Goal: Task Accomplishment & Management: Use online tool/utility

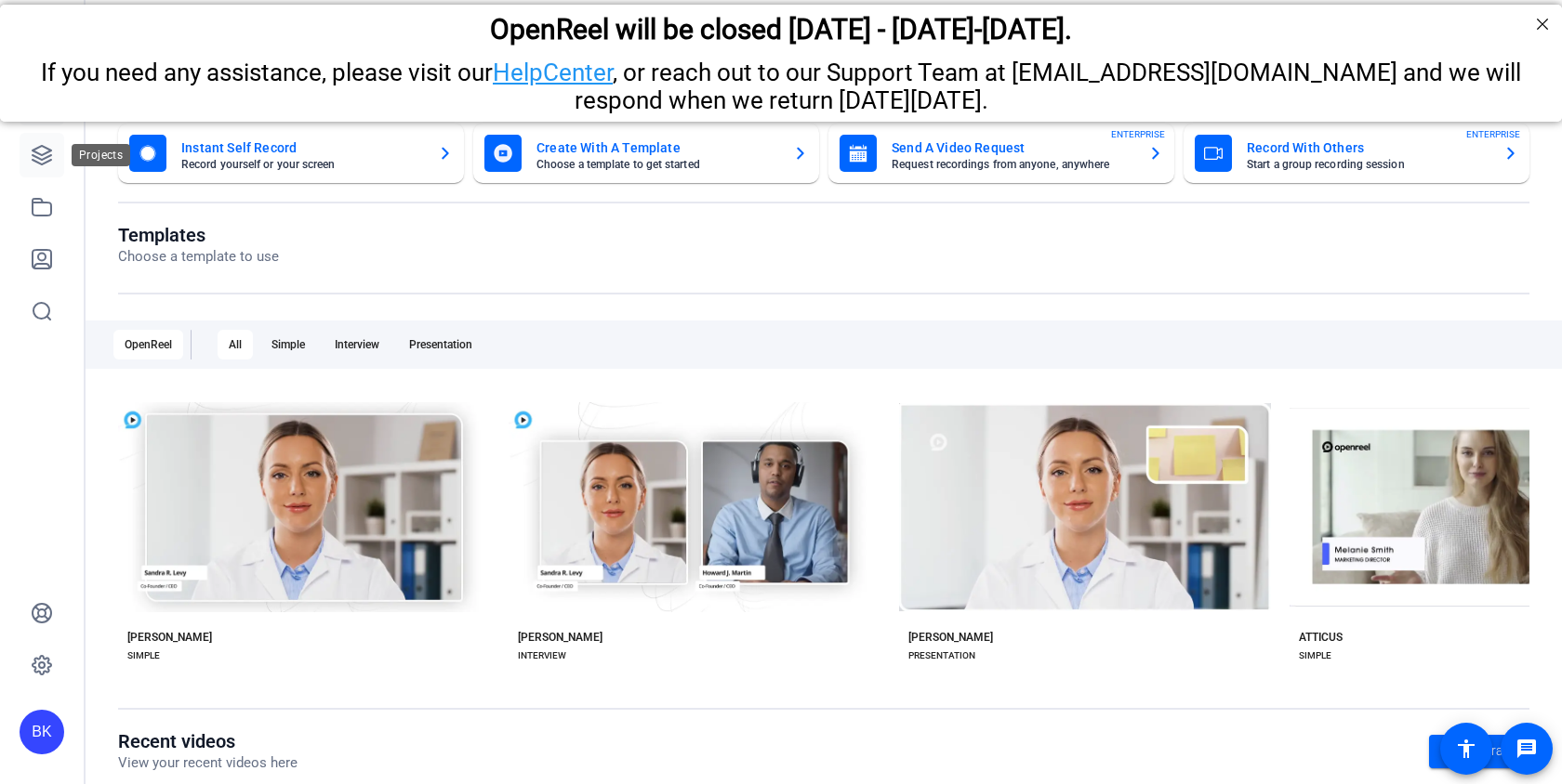
click at [51, 148] on icon at bounding box center [42, 155] width 22 height 22
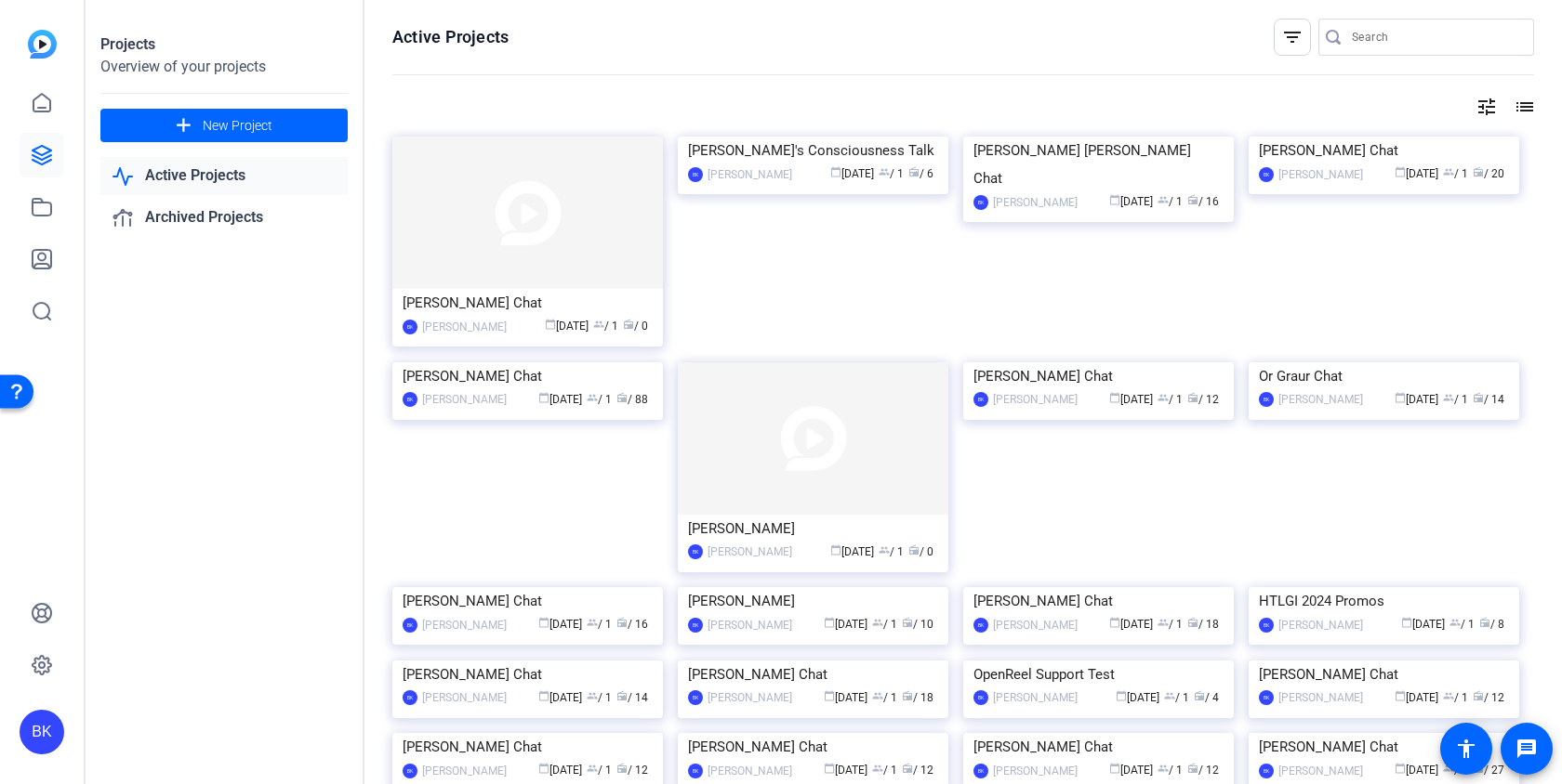
click at [39, 718] on div "BK" at bounding box center [42, 732] width 45 height 45
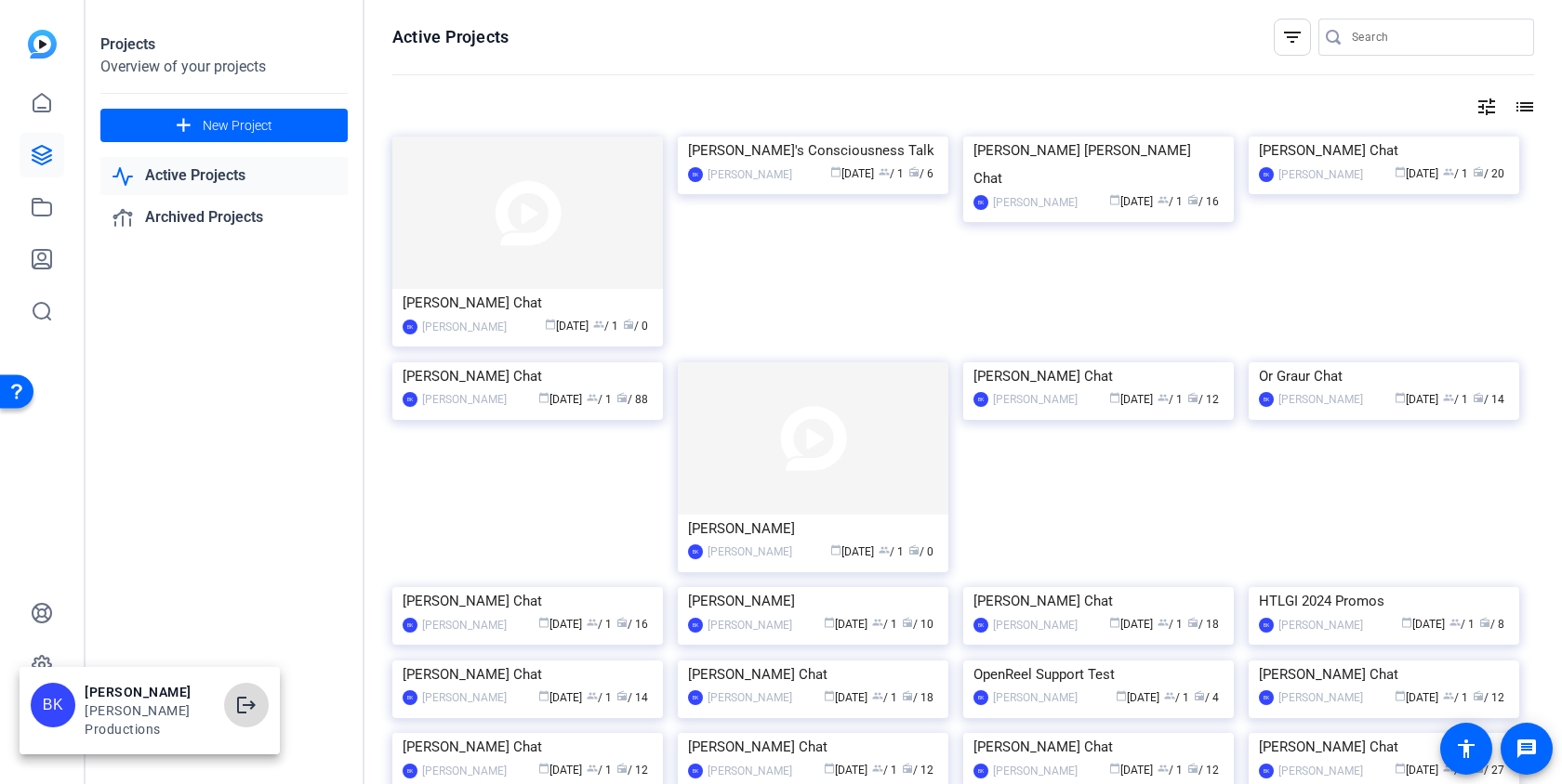
click at [257, 698] on mat-icon "logout" at bounding box center [247, 706] width 22 height 22
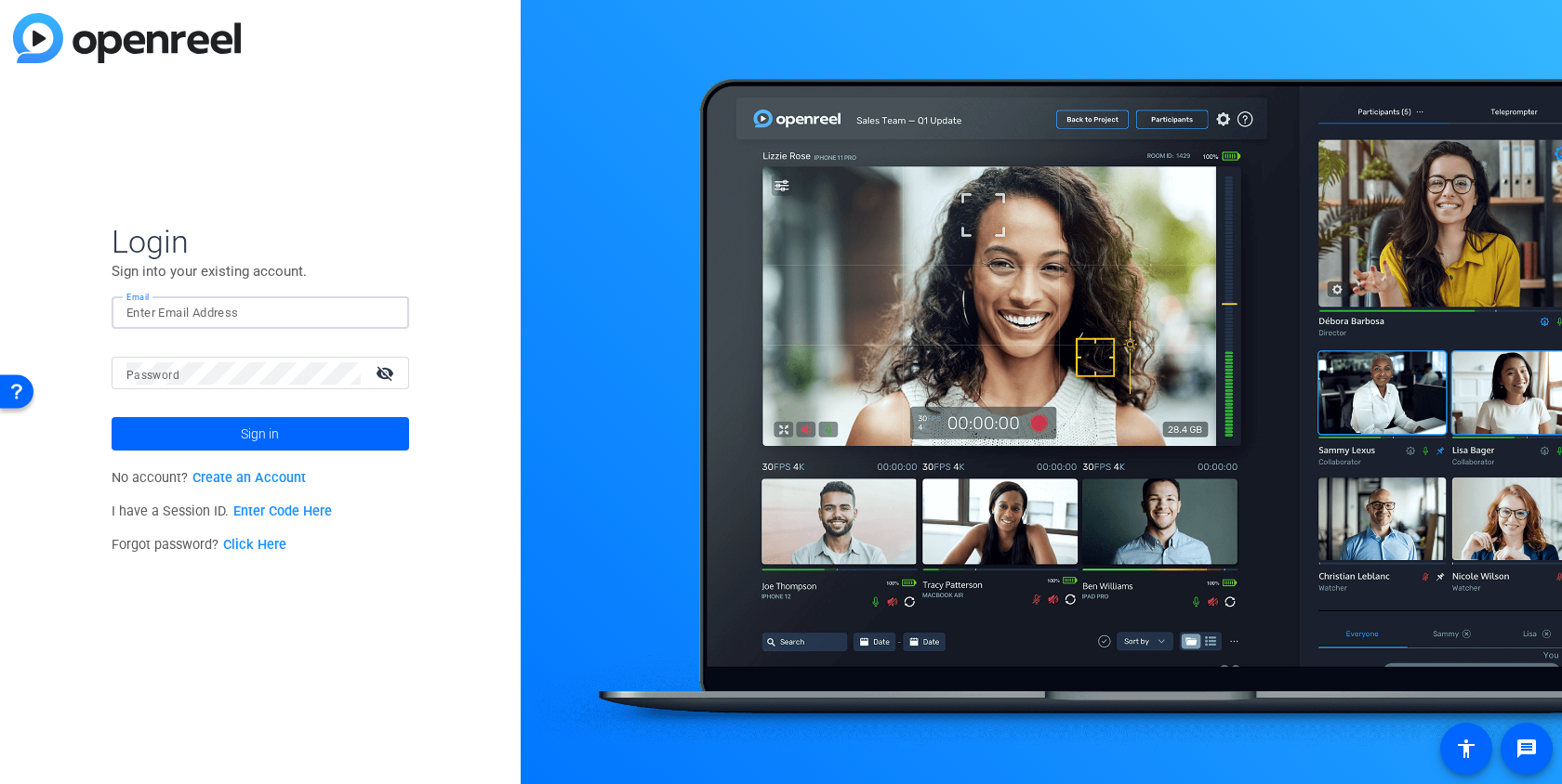
click at [291, 317] on input "Email" at bounding box center [260, 313] width 267 height 22
type input "[EMAIL_ADDRESS][DOMAIN_NAME]"
click at [268, 439] on span "Sign in" at bounding box center [260, 433] width 38 height 47
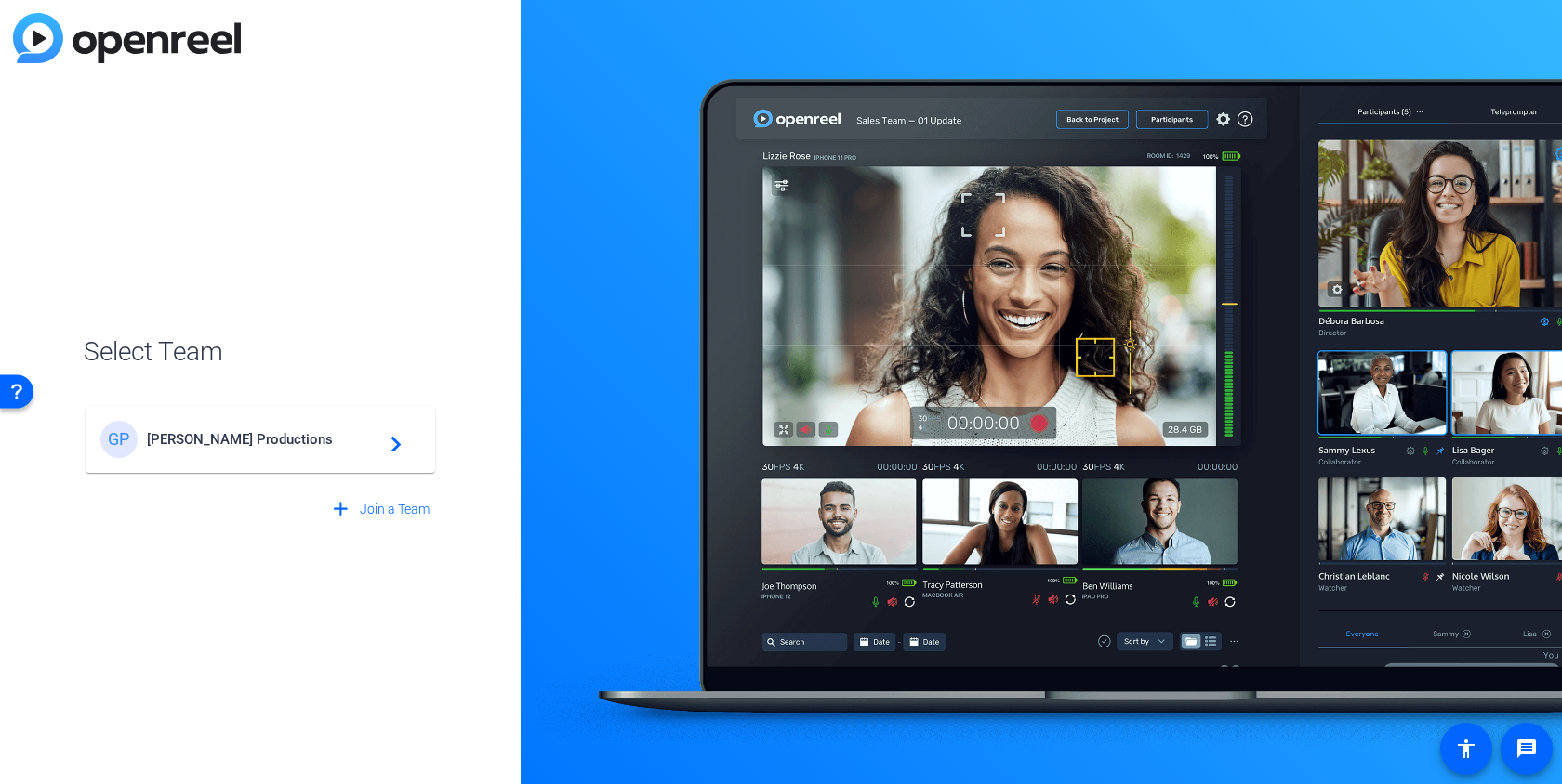
click at [268, 439] on span "Getzels Gordon Productions" at bounding box center [263, 439] width 233 height 17
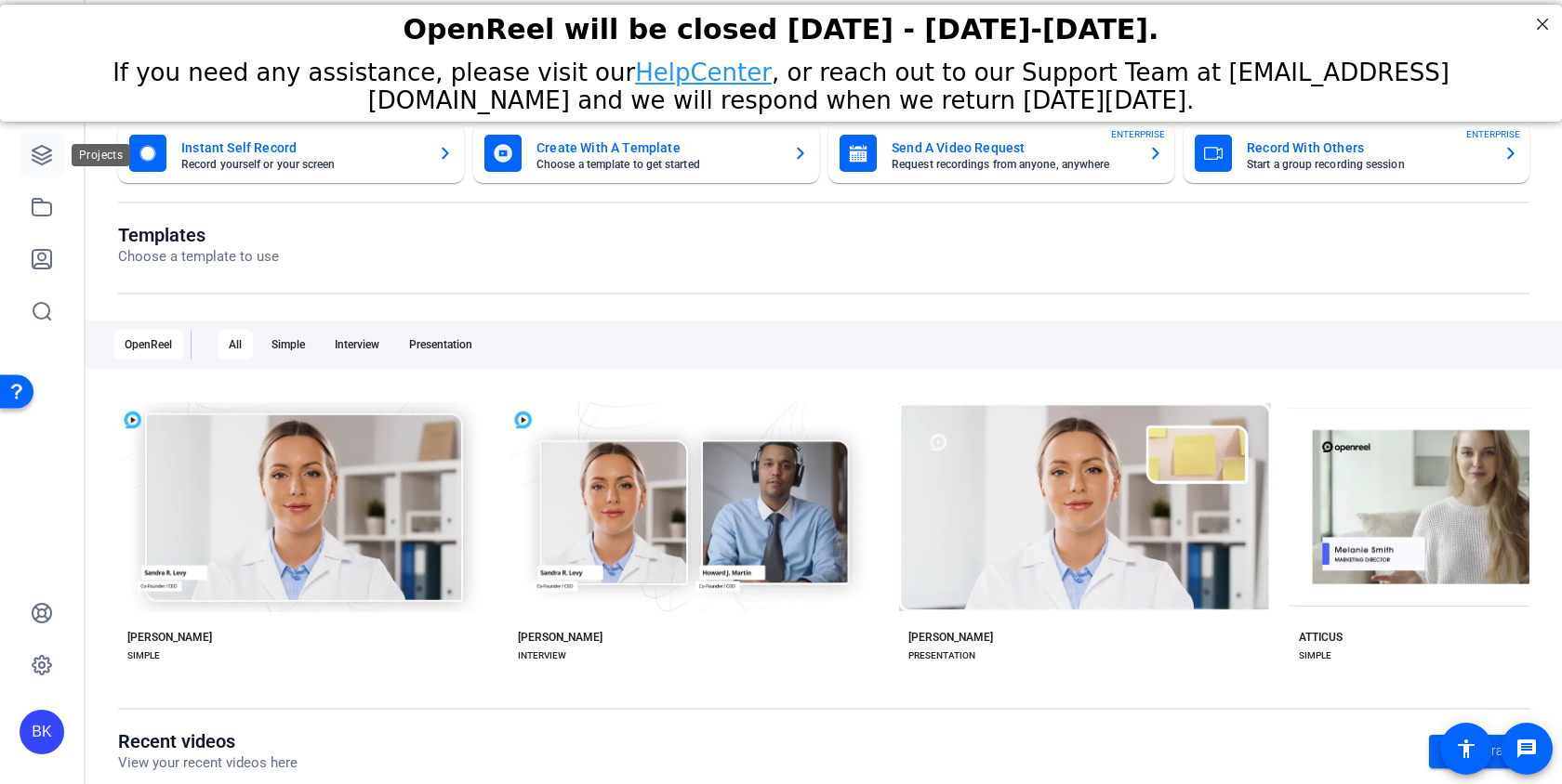
click at [45, 159] on icon at bounding box center [42, 155] width 22 height 22
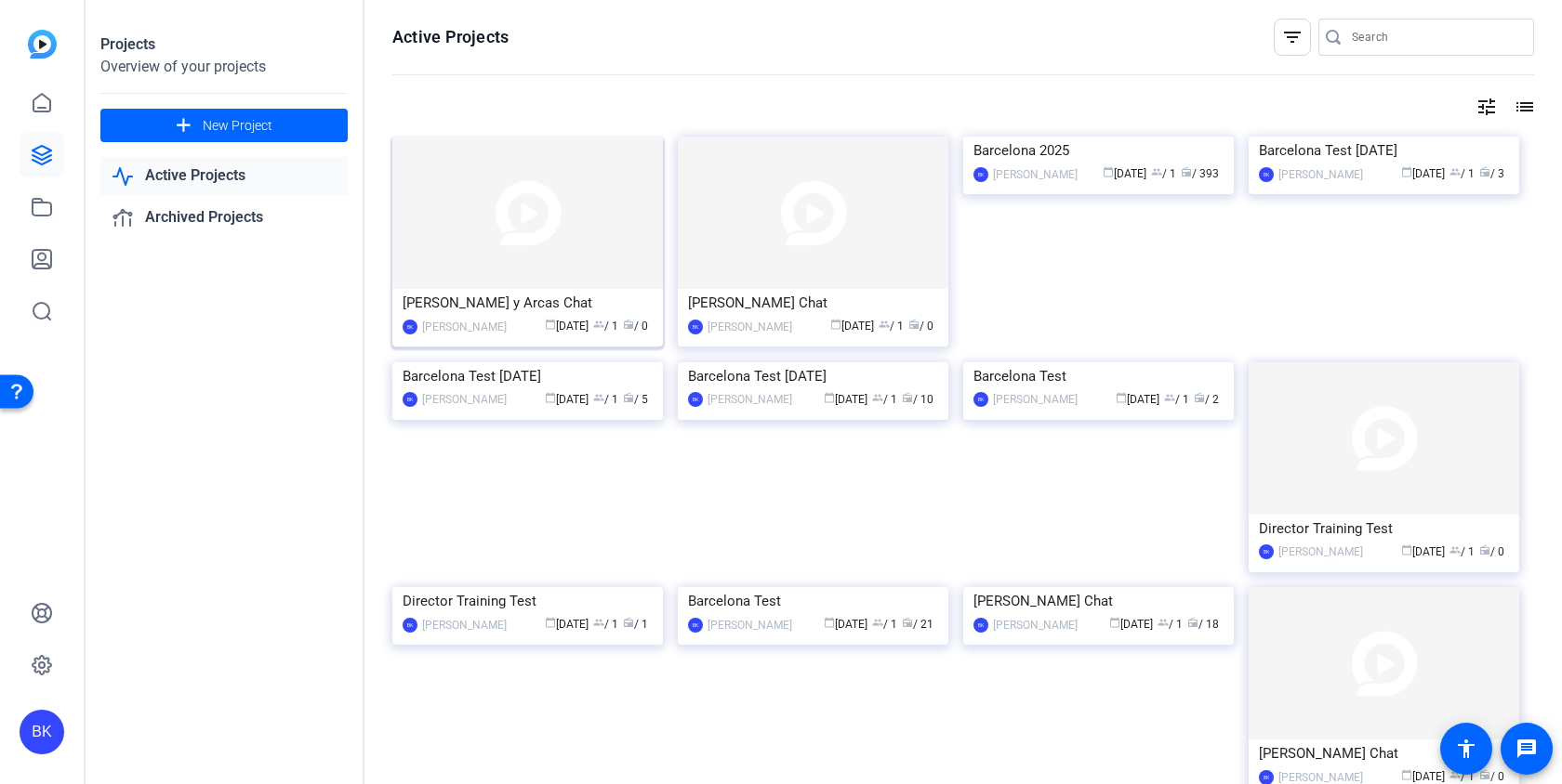
click at [478, 296] on div "[PERSON_NAME] y Arcas Chat" at bounding box center [528, 303] width 251 height 28
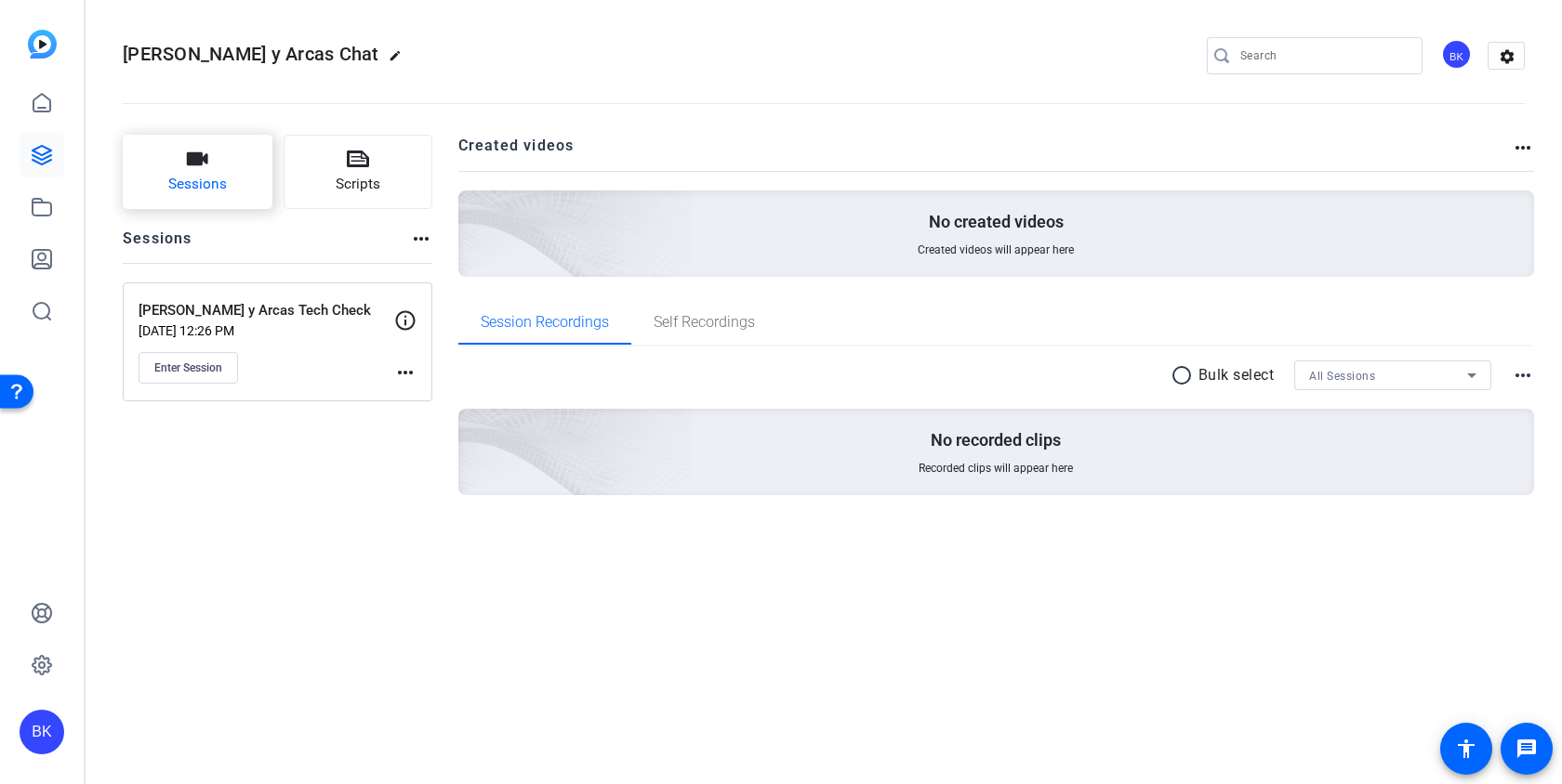
click at [195, 196] on button "Sessions" at bounding box center [197, 172] width 150 height 75
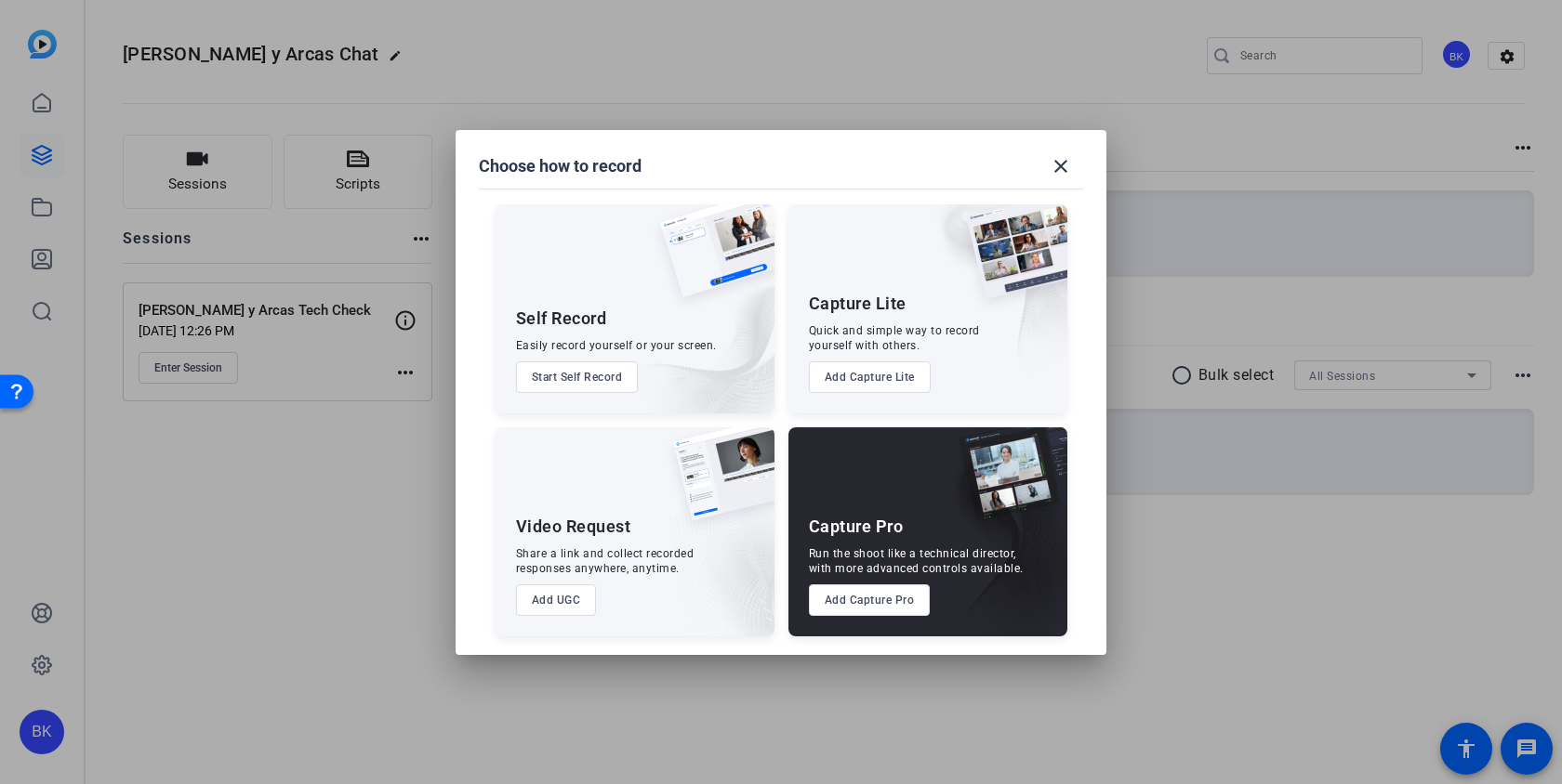
click at [898, 612] on button "Add Capture Pro" at bounding box center [870, 600] width 122 height 32
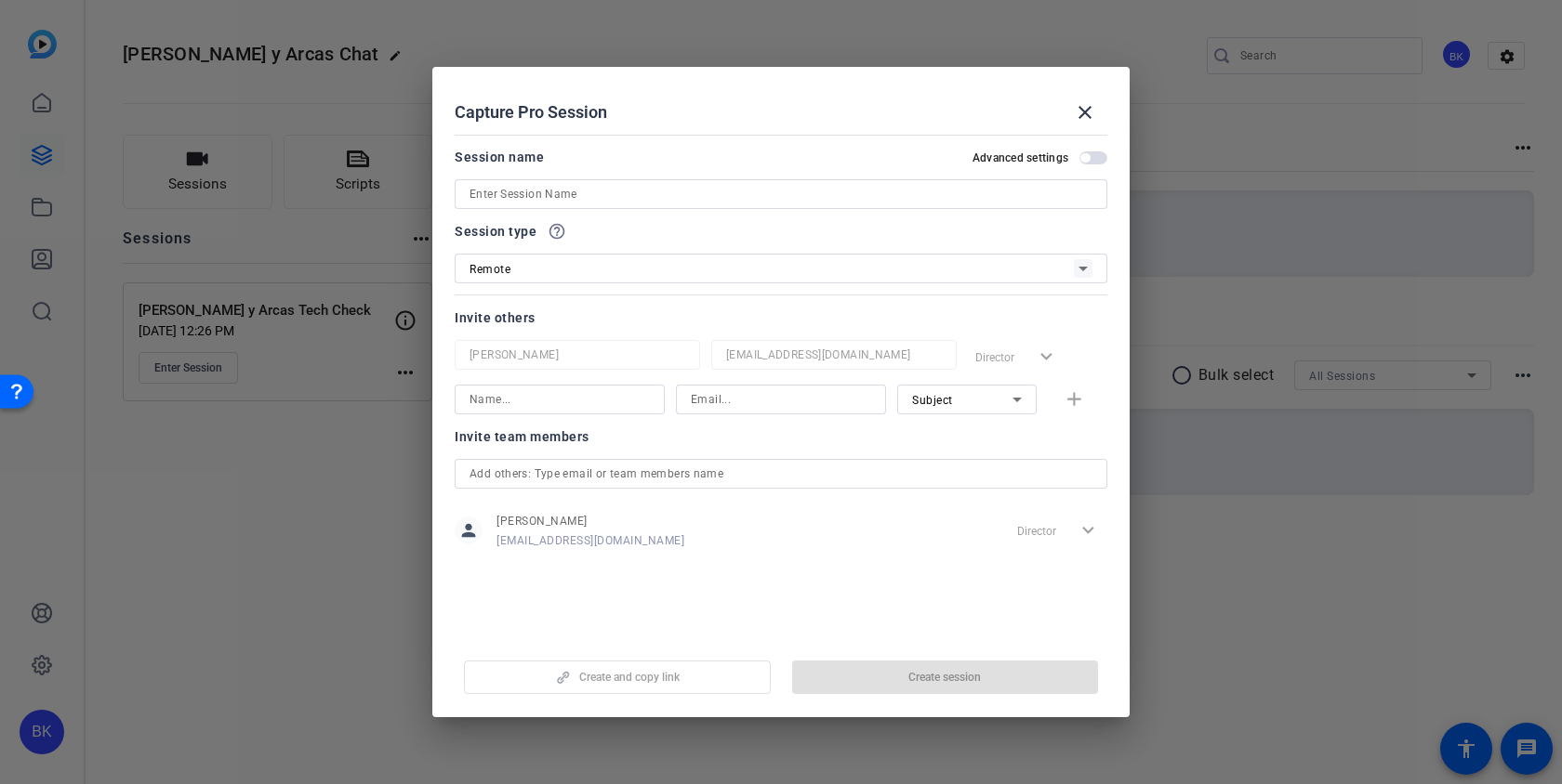
click at [714, 272] on div "Remote" at bounding box center [772, 268] width 605 height 23
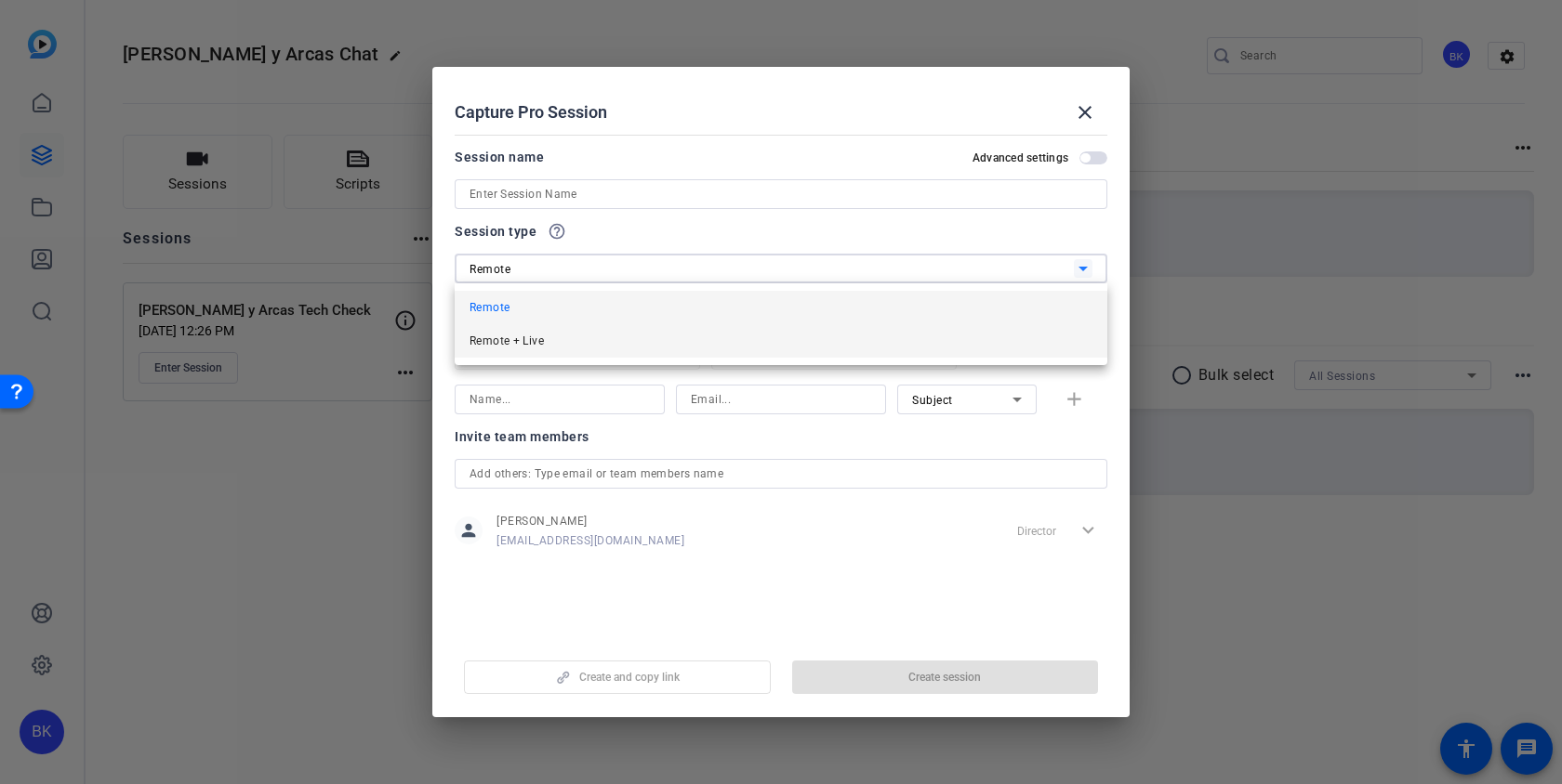
click at [728, 337] on mat-option "Remote + Live" at bounding box center [781, 341] width 653 height 34
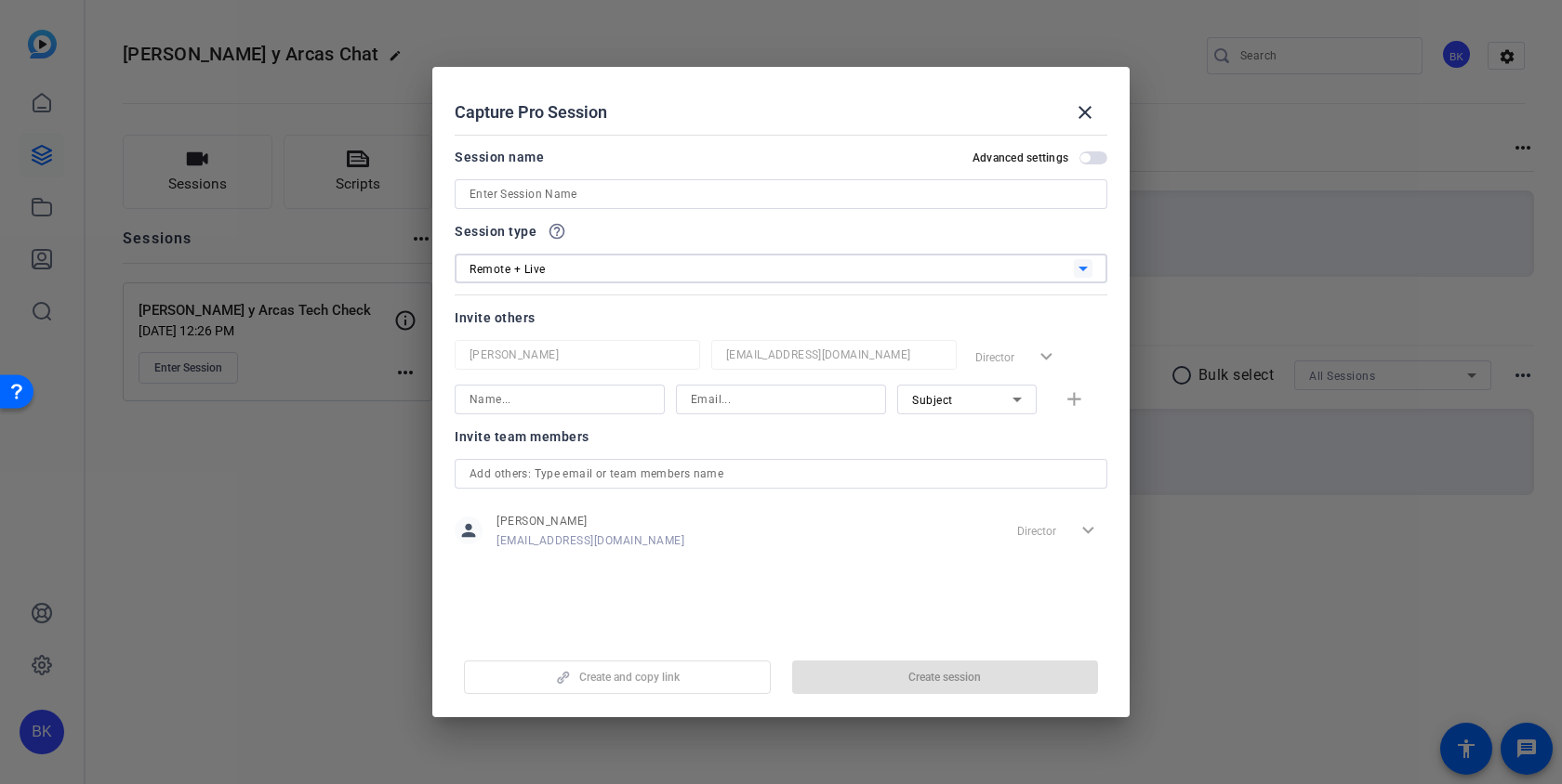
click at [655, 199] on input at bounding box center [781, 194] width 623 height 22
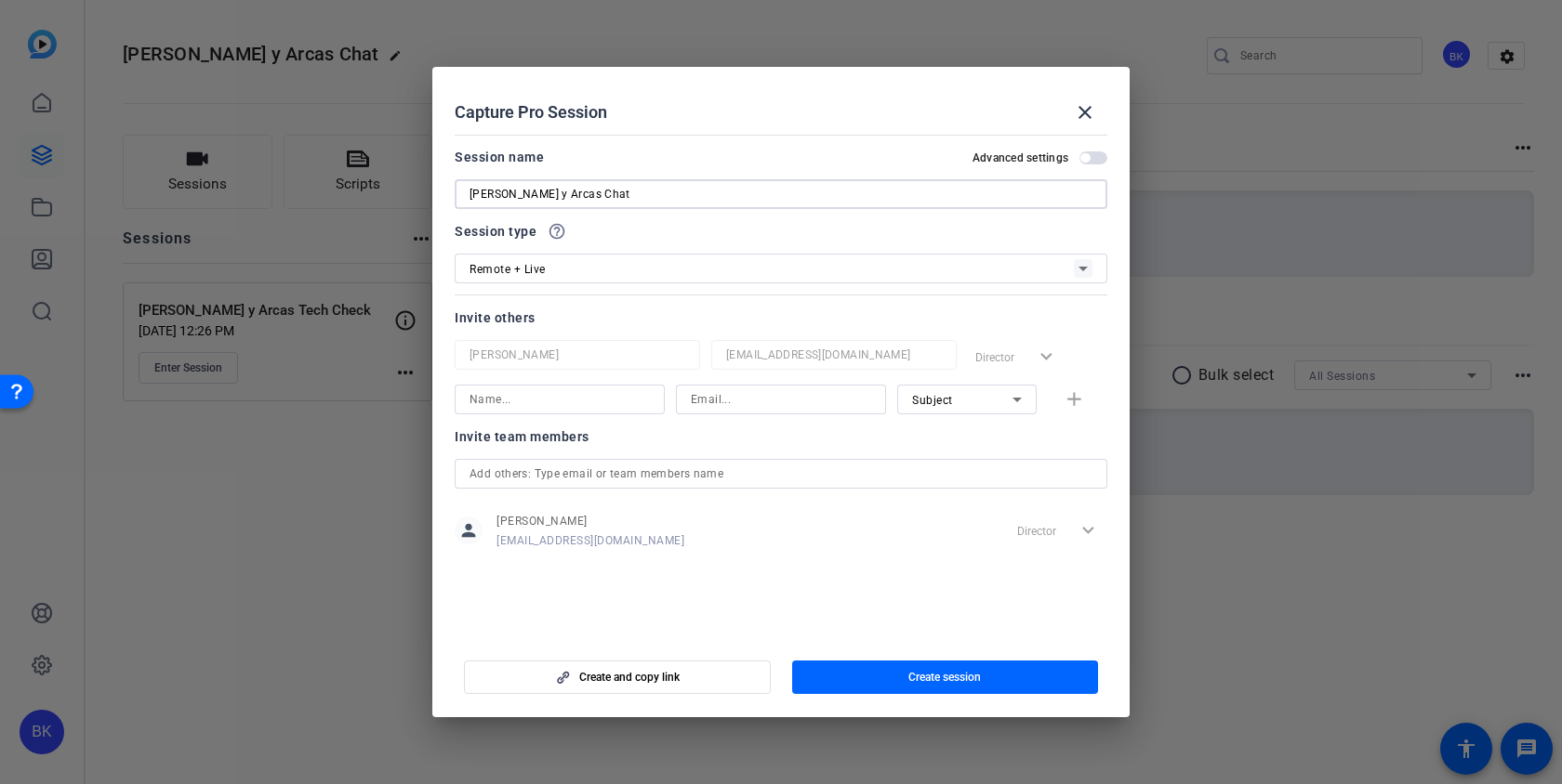
type input "Blaise Agüera y Arcas Chat"
click at [949, 678] on span "Create session" at bounding box center [945, 677] width 73 height 15
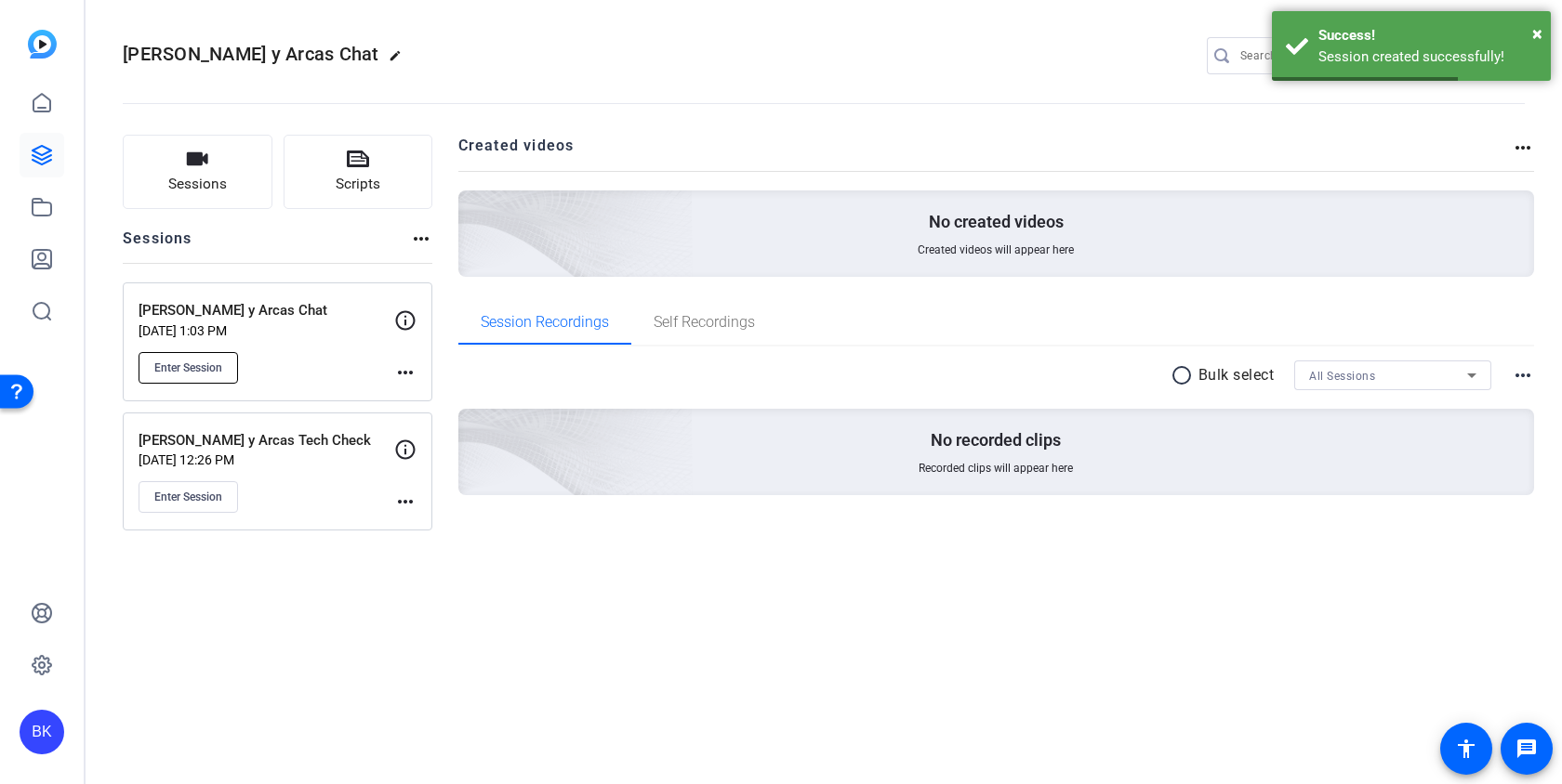
click at [175, 369] on span "Enter Session" at bounding box center [188, 368] width 68 height 15
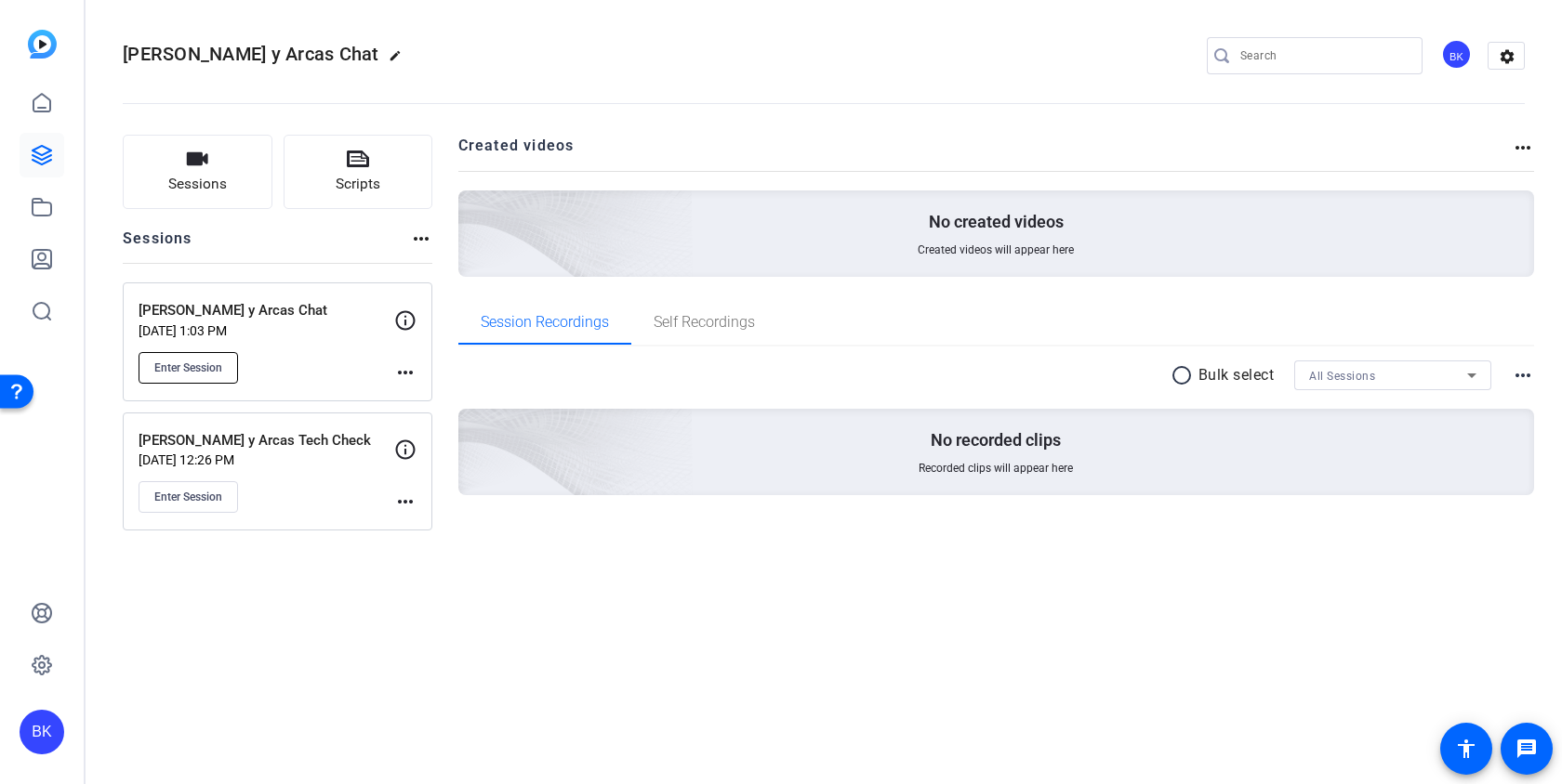
click at [212, 372] on span "Enter Session" at bounding box center [188, 368] width 68 height 15
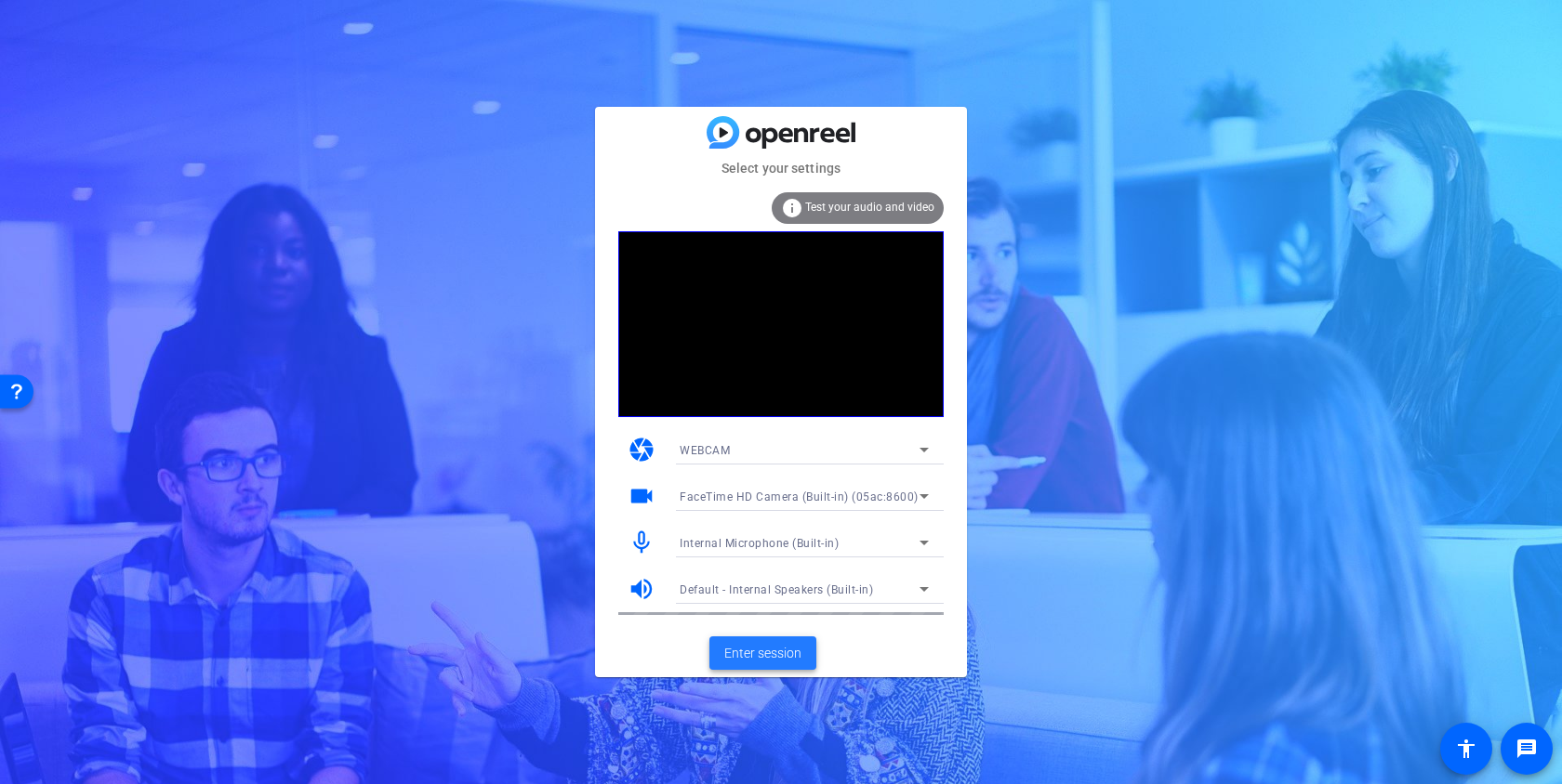
click at [784, 652] on span "Enter session" at bounding box center [764, 654] width 78 height 20
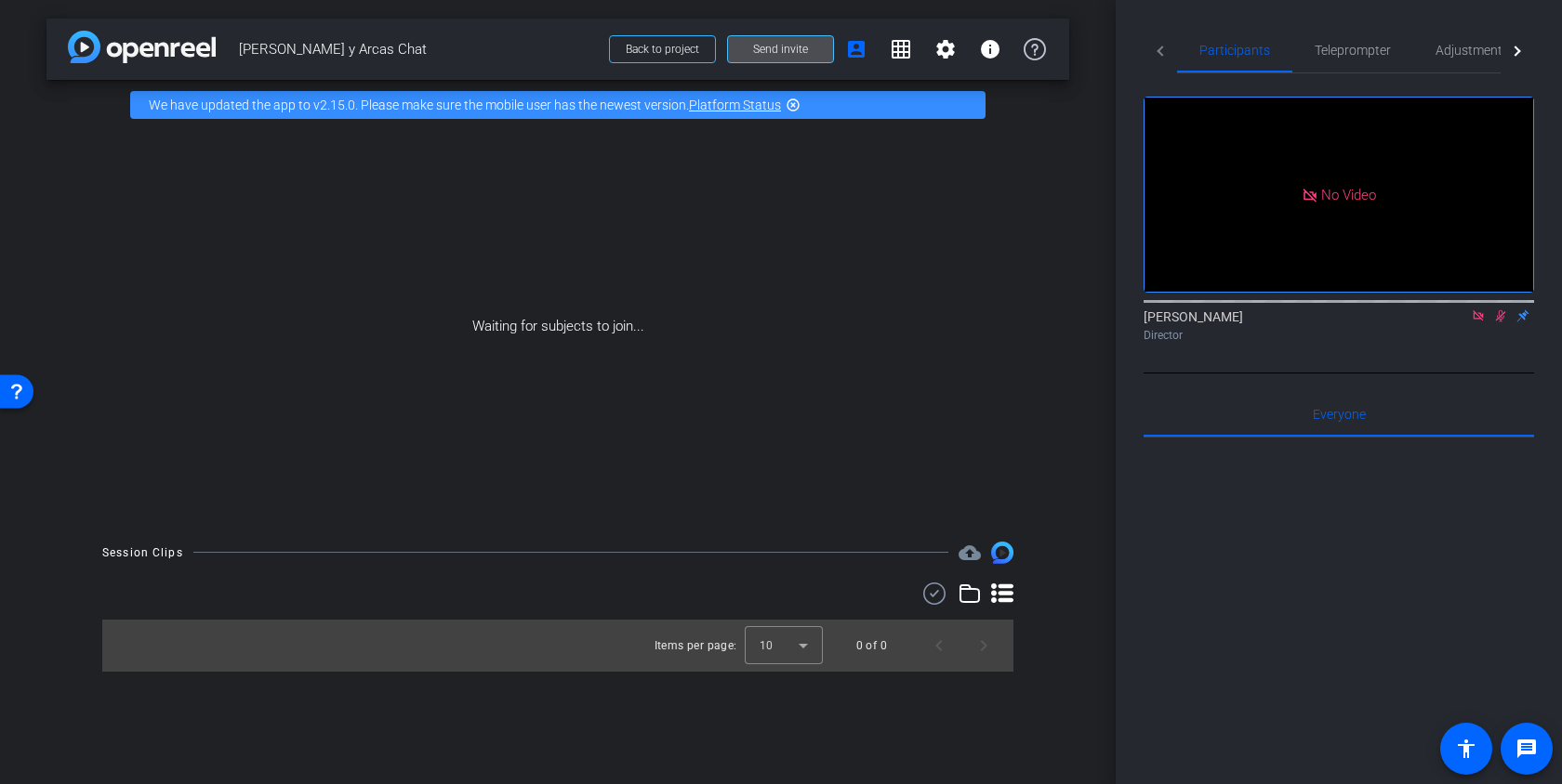
click at [777, 41] on span at bounding box center [781, 49] width 105 height 45
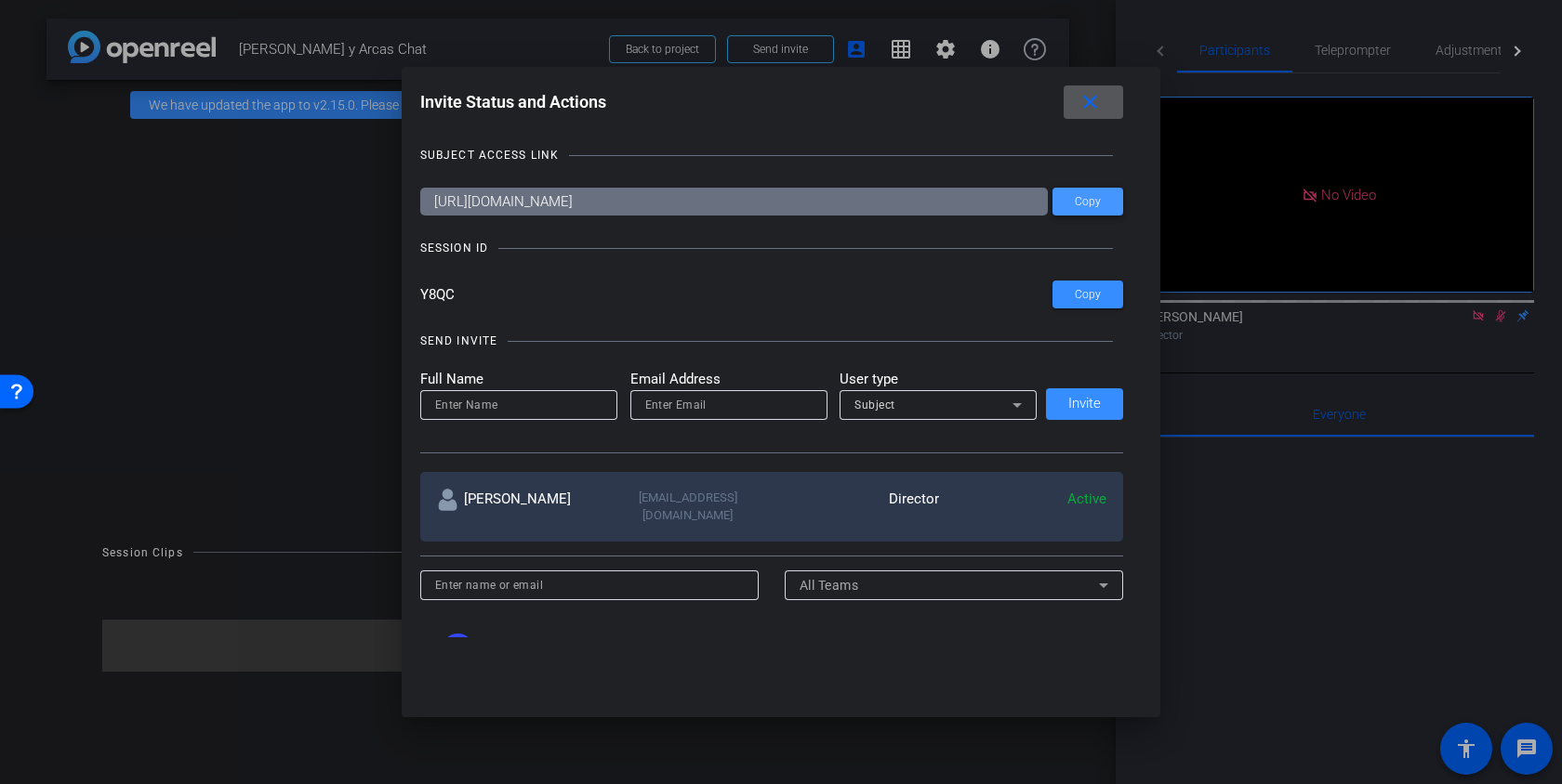
click at [1082, 209] on span at bounding box center [1088, 202] width 71 height 45
click at [1088, 187] on span at bounding box center [1088, 202] width 71 height 45
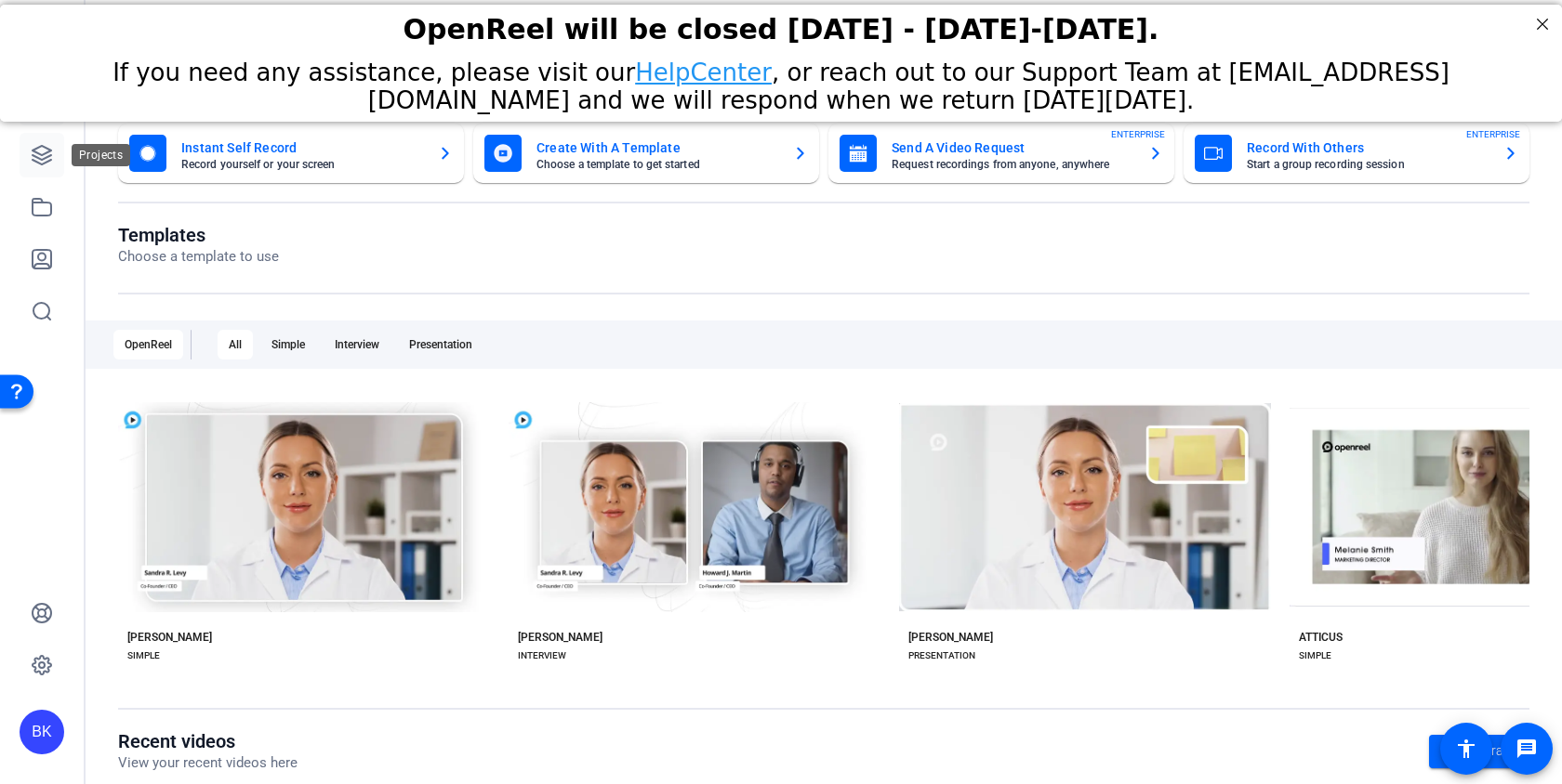
click at [23, 163] on link at bounding box center [42, 155] width 45 height 45
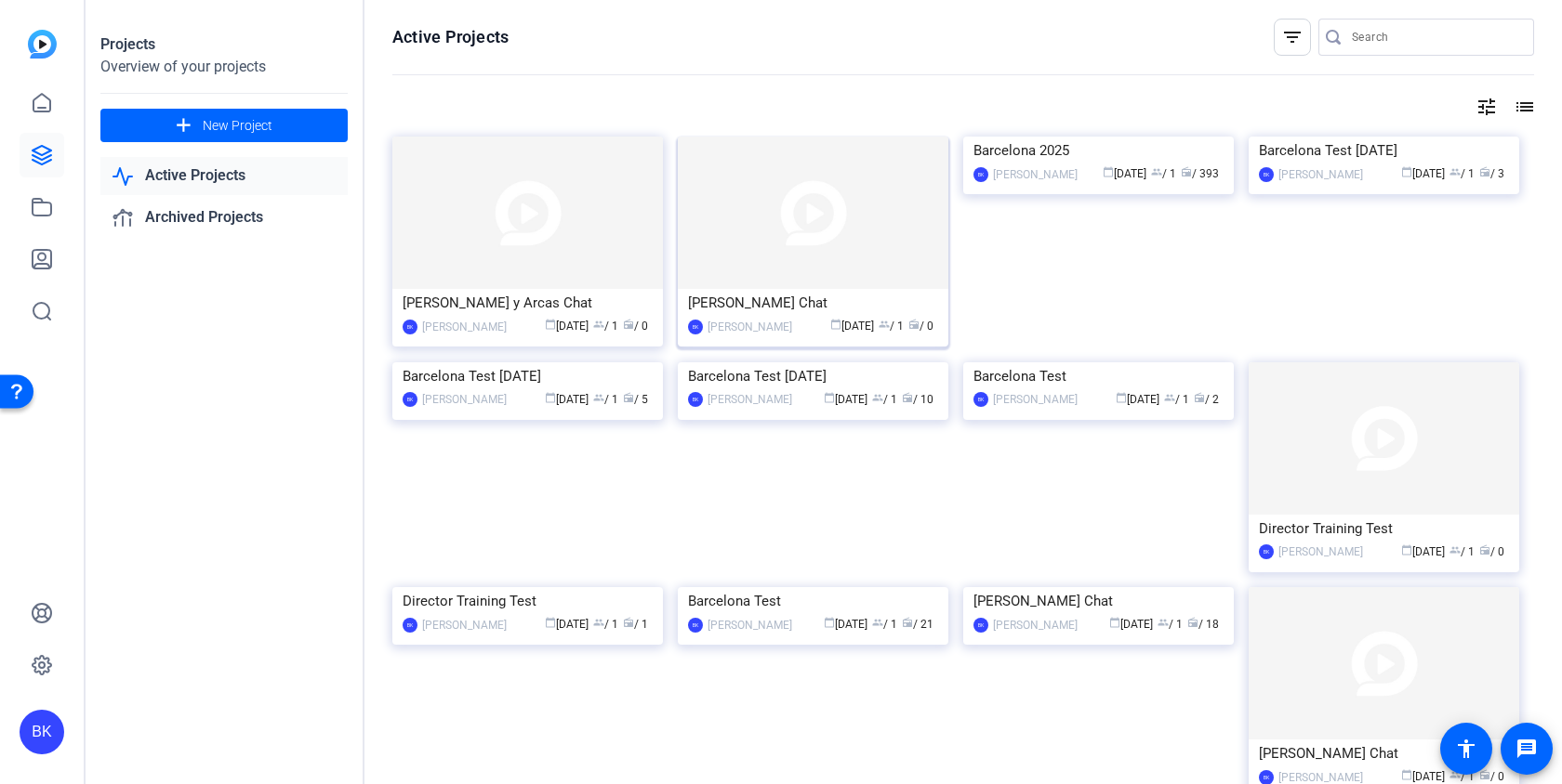
click at [828, 257] on img at bounding box center [813, 213] width 270 height 152
click at [558, 246] on img at bounding box center [528, 213] width 270 height 152
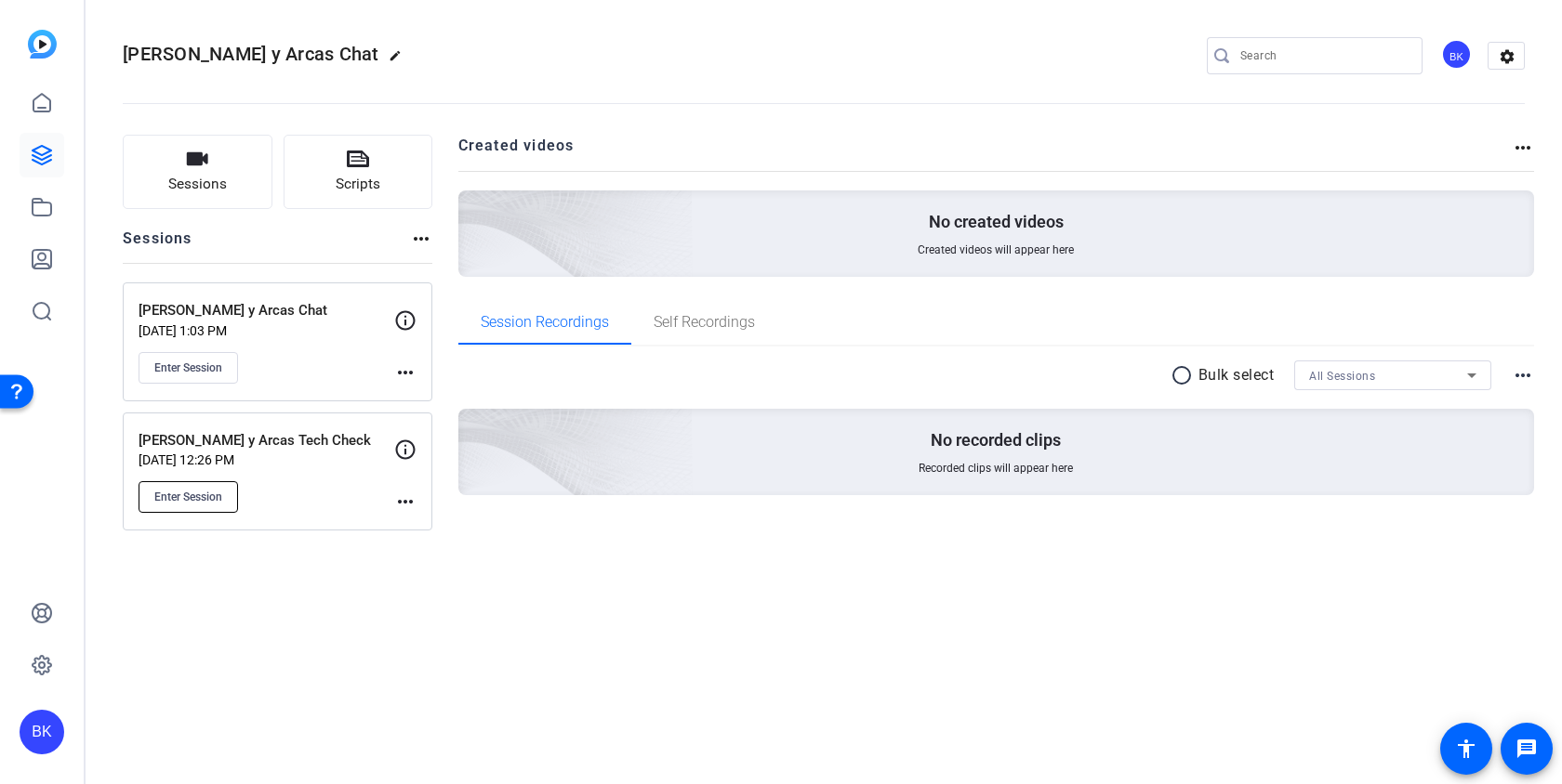
click at [189, 497] on span "Enter Session" at bounding box center [188, 497] width 68 height 15
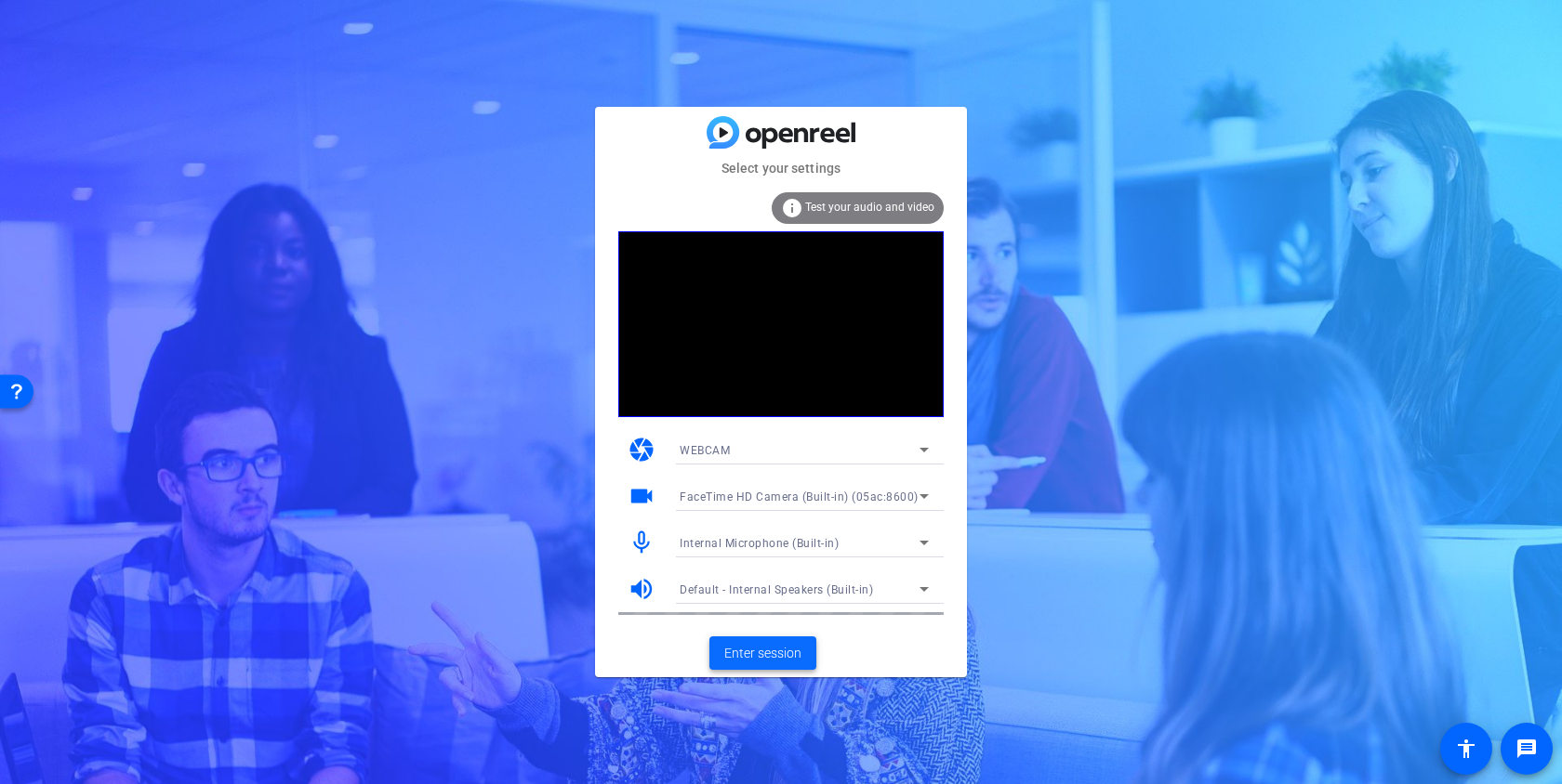
click at [799, 646] on span "Enter session" at bounding box center [764, 654] width 78 height 20
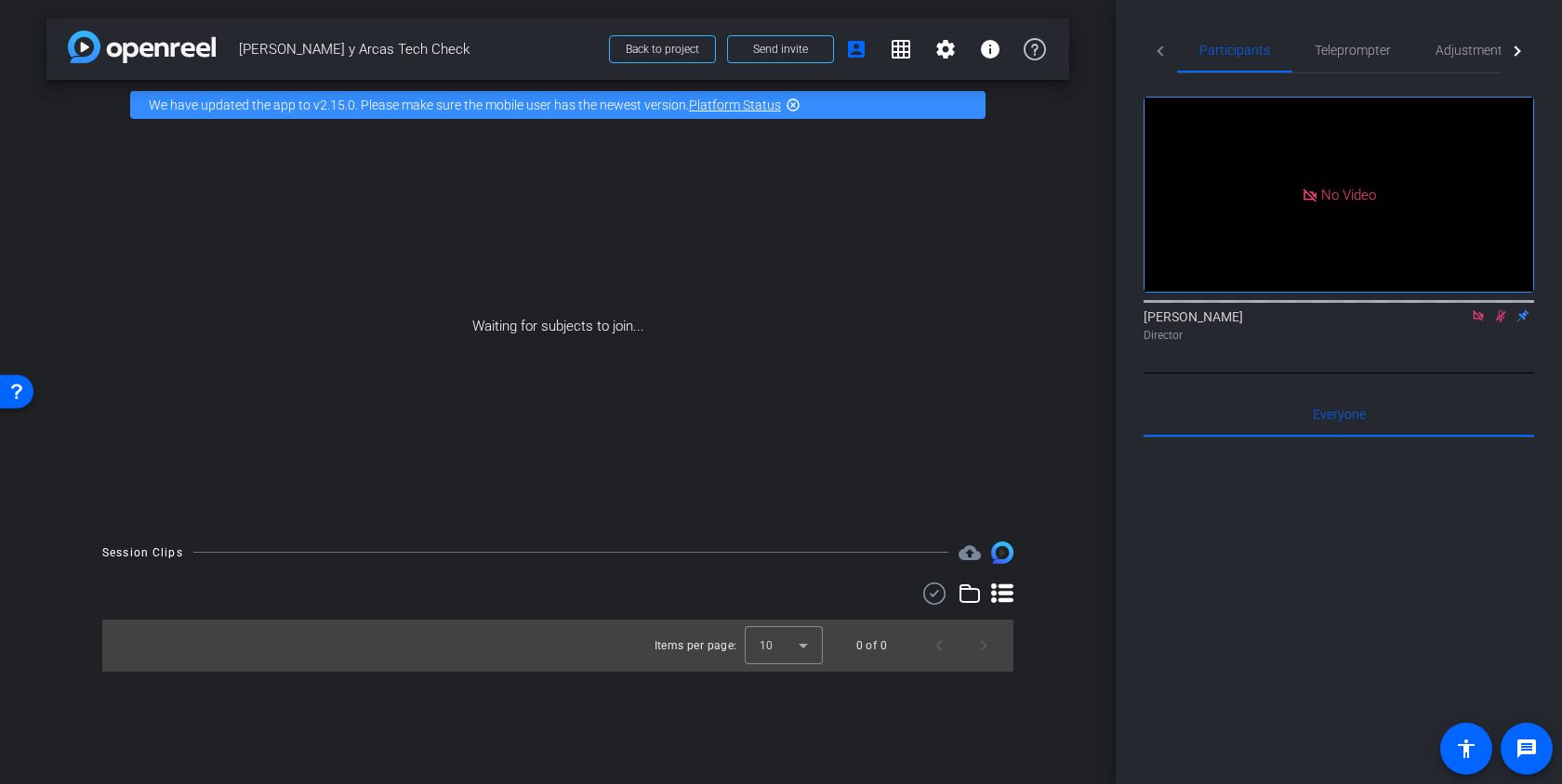
click at [1488, 324] on mat-icon at bounding box center [1478, 316] width 22 height 17
click at [622, 447] on div "Waiting for subjects to join..." at bounding box center [558, 327] width 1023 height 393
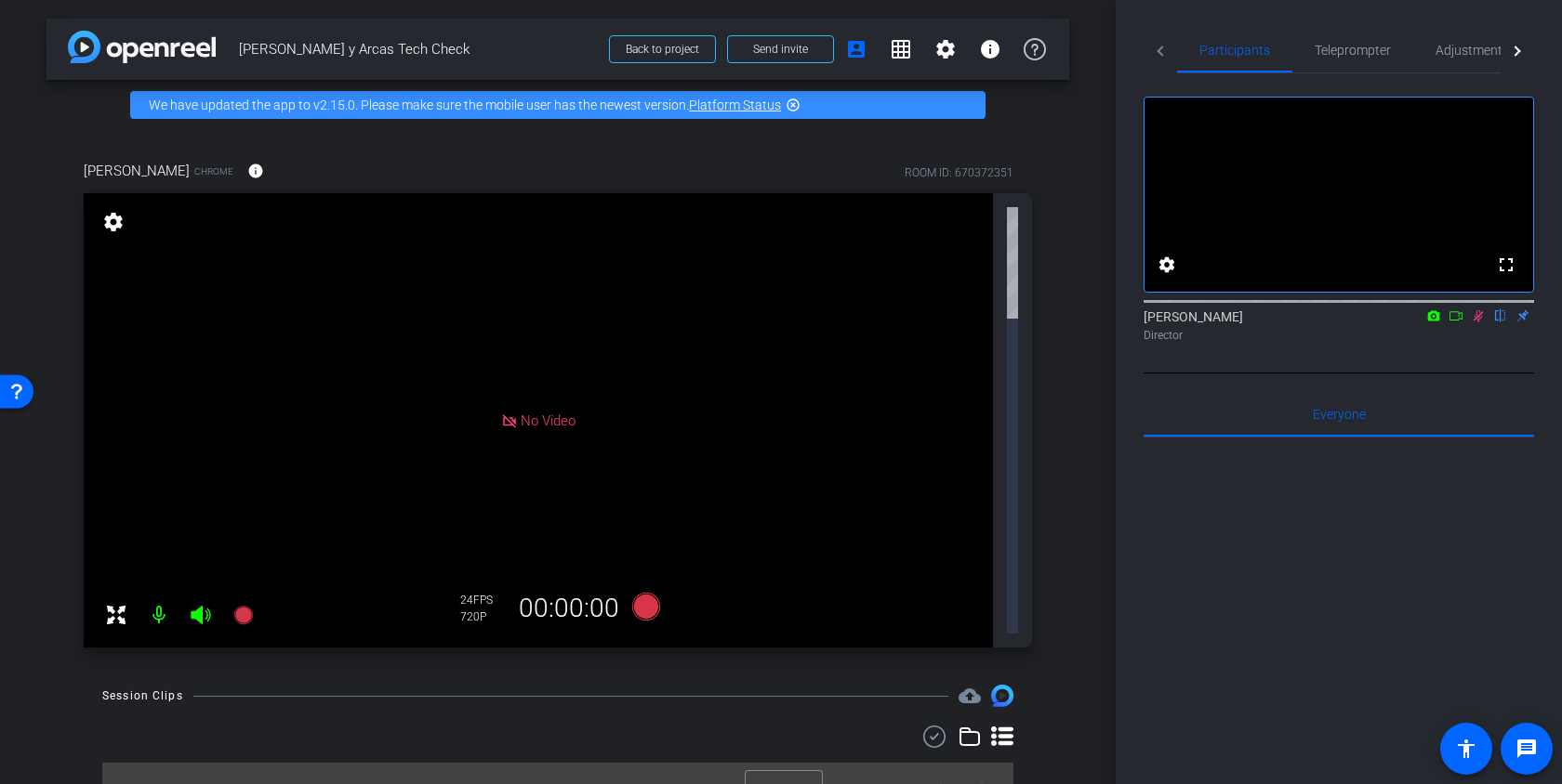
click at [1475, 323] on icon at bounding box center [1478, 315] width 15 height 13
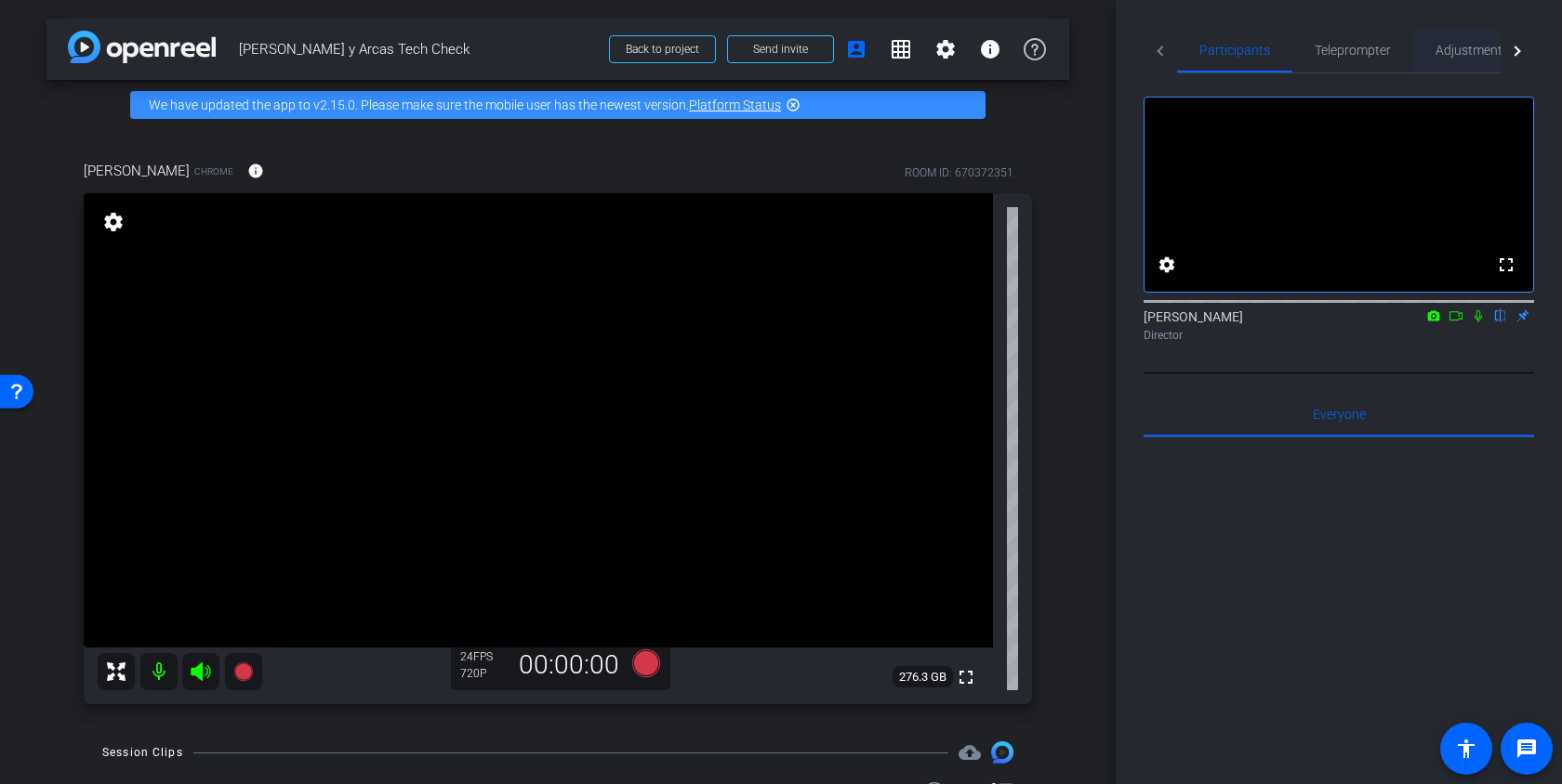
click at [1477, 55] on span "Adjustments" at bounding box center [1473, 50] width 74 height 13
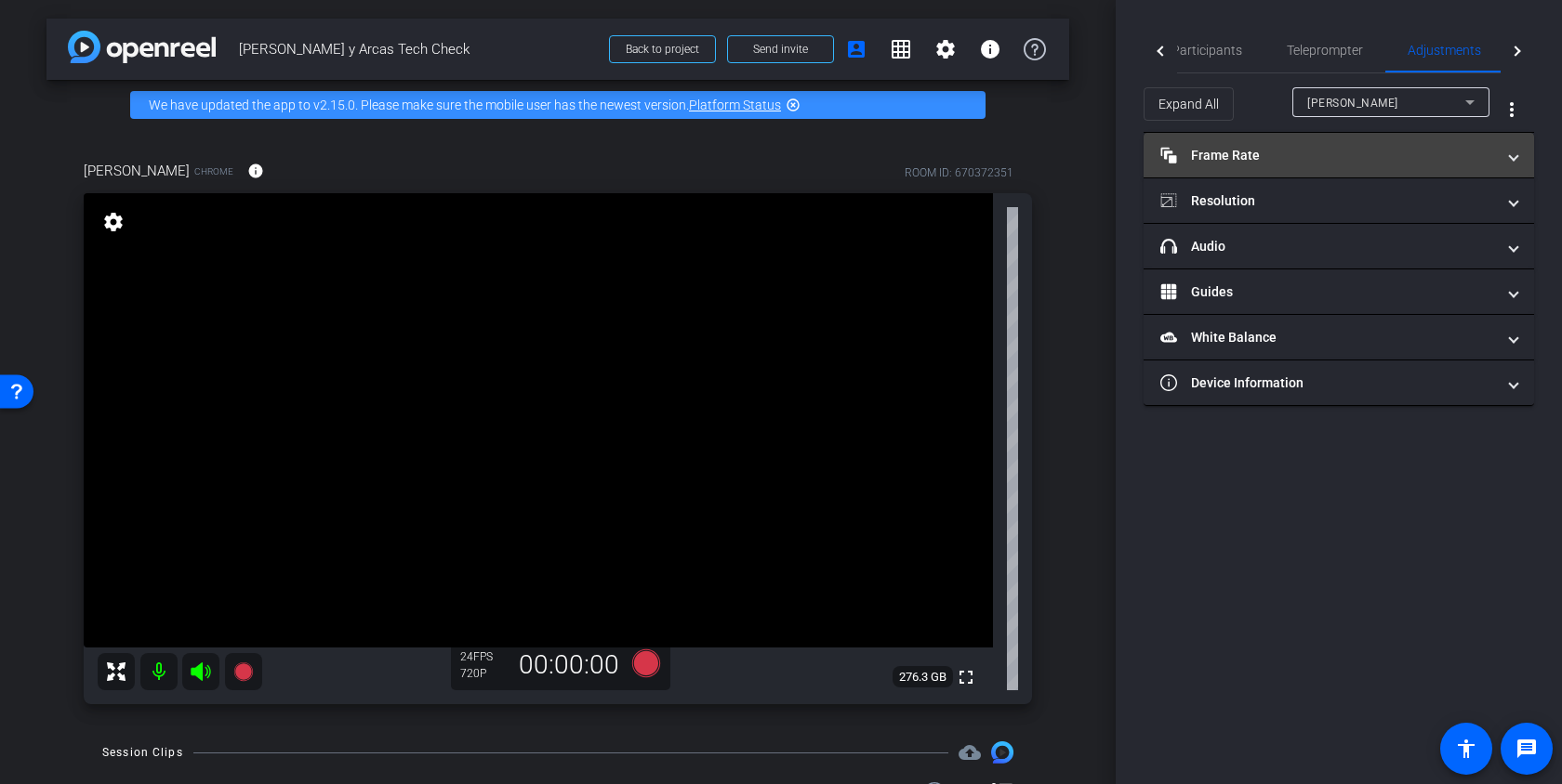
click at [1298, 155] on mat-panel-title "Frame Rate Frame Rate" at bounding box center [1327, 156] width 335 height 20
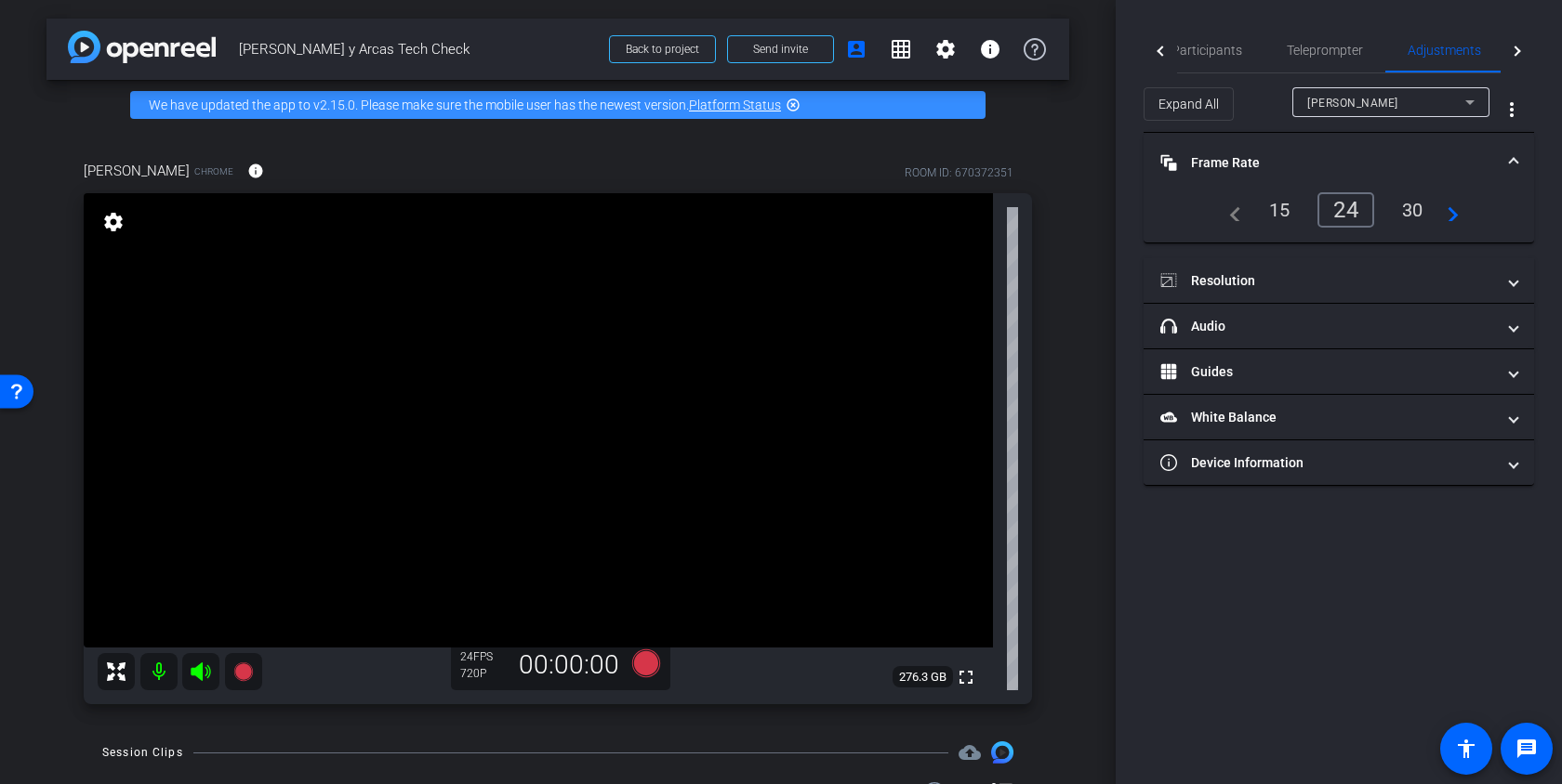
click at [1414, 204] on div "30" at bounding box center [1414, 211] width 50 height 32
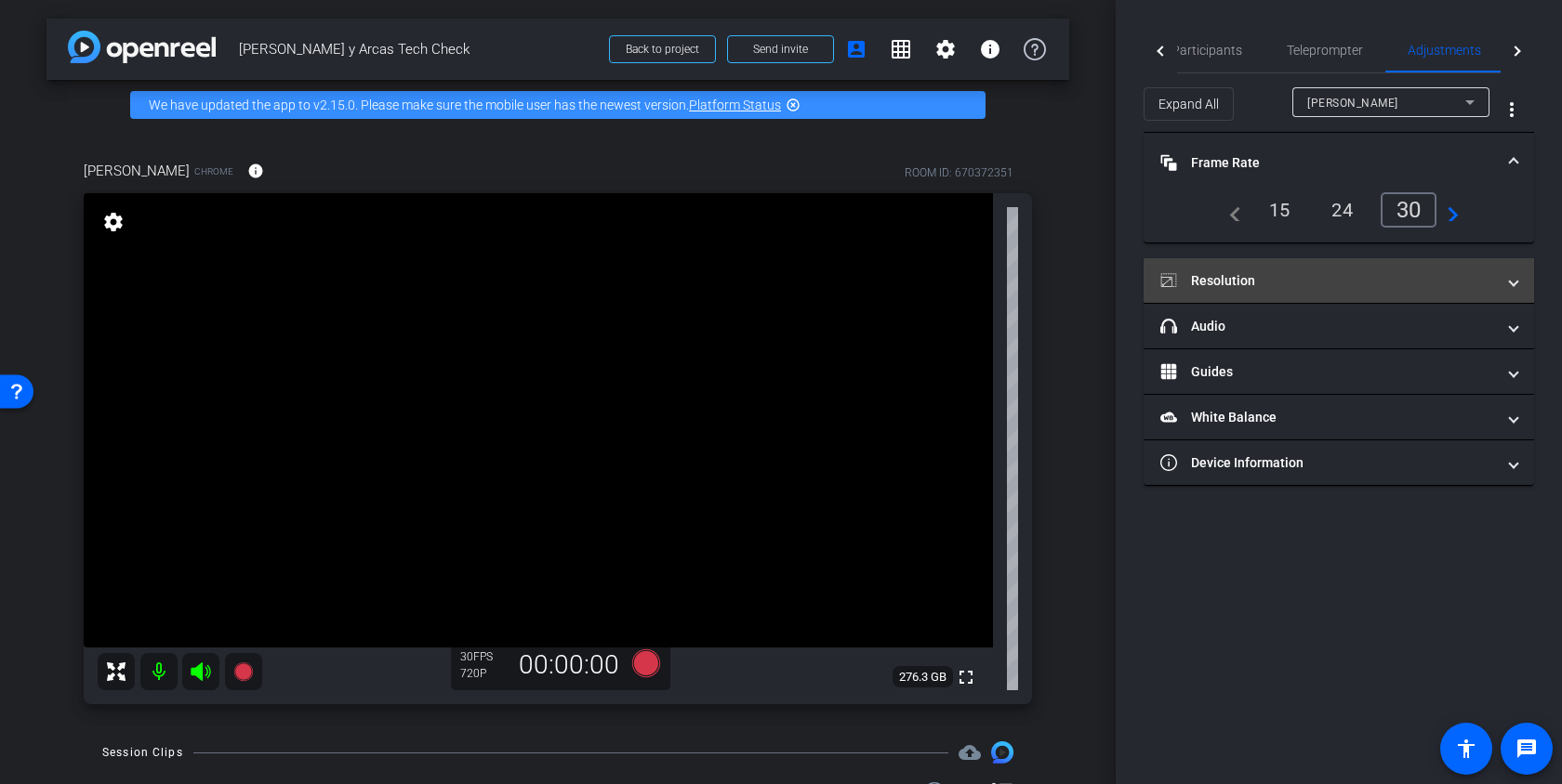
click at [1347, 280] on mat-panel-title "Resolution" at bounding box center [1327, 281] width 335 height 20
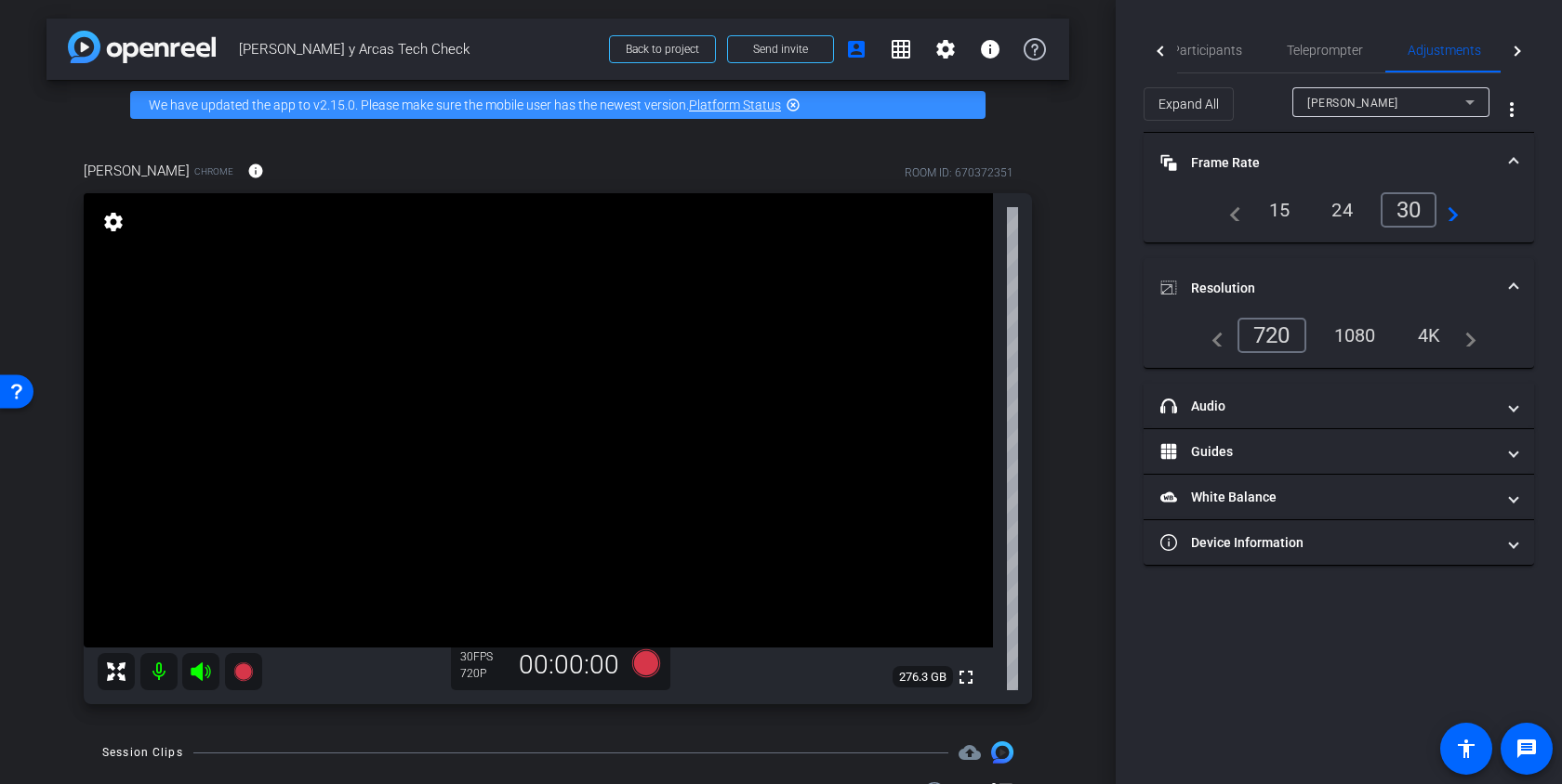
click at [1363, 337] on div "1080" at bounding box center [1355, 336] width 70 height 32
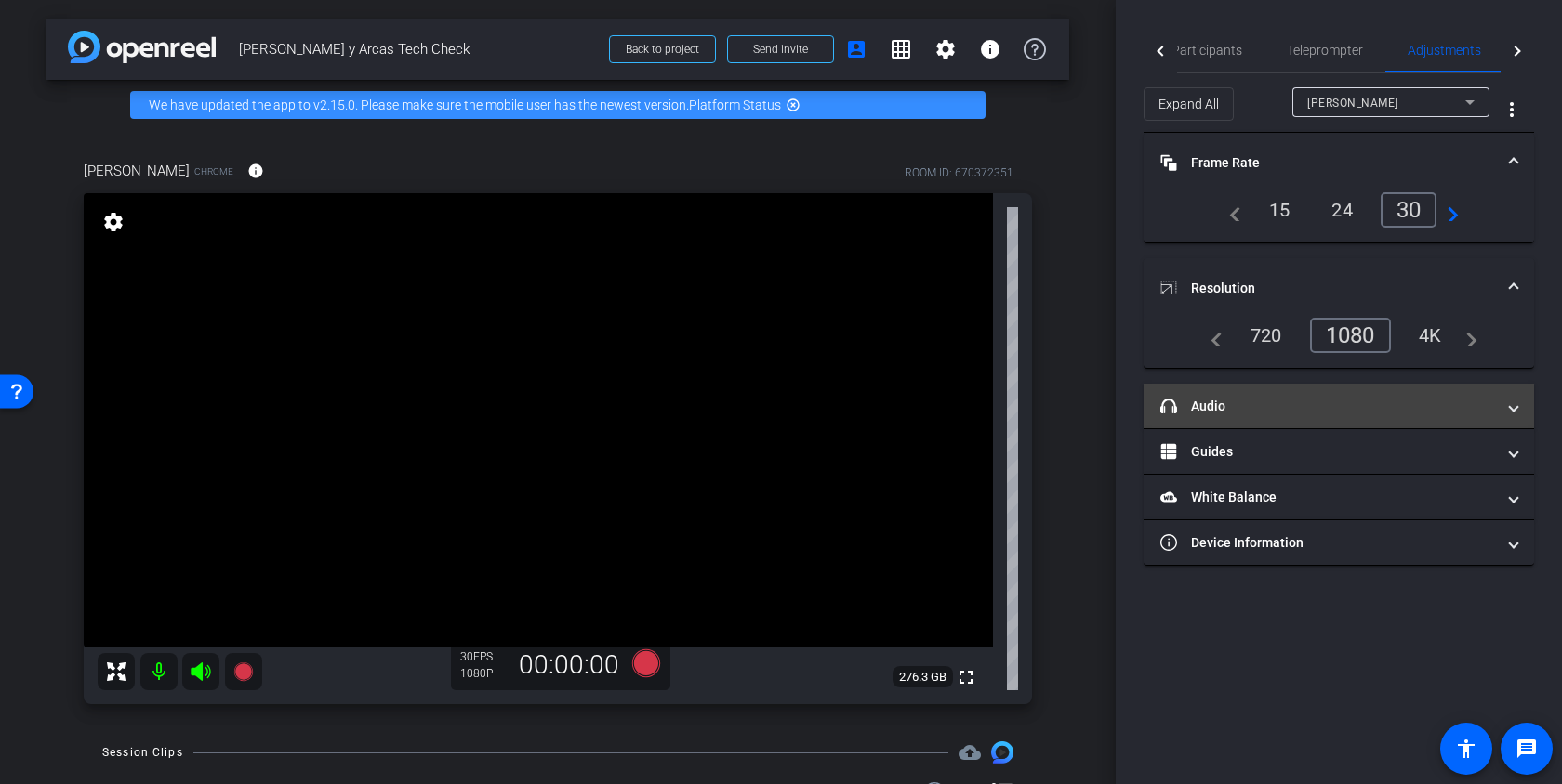
click at [1419, 392] on mat-expansion-panel-header "headphone icon Audio" at bounding box center [1339, 405] width 391 height 45
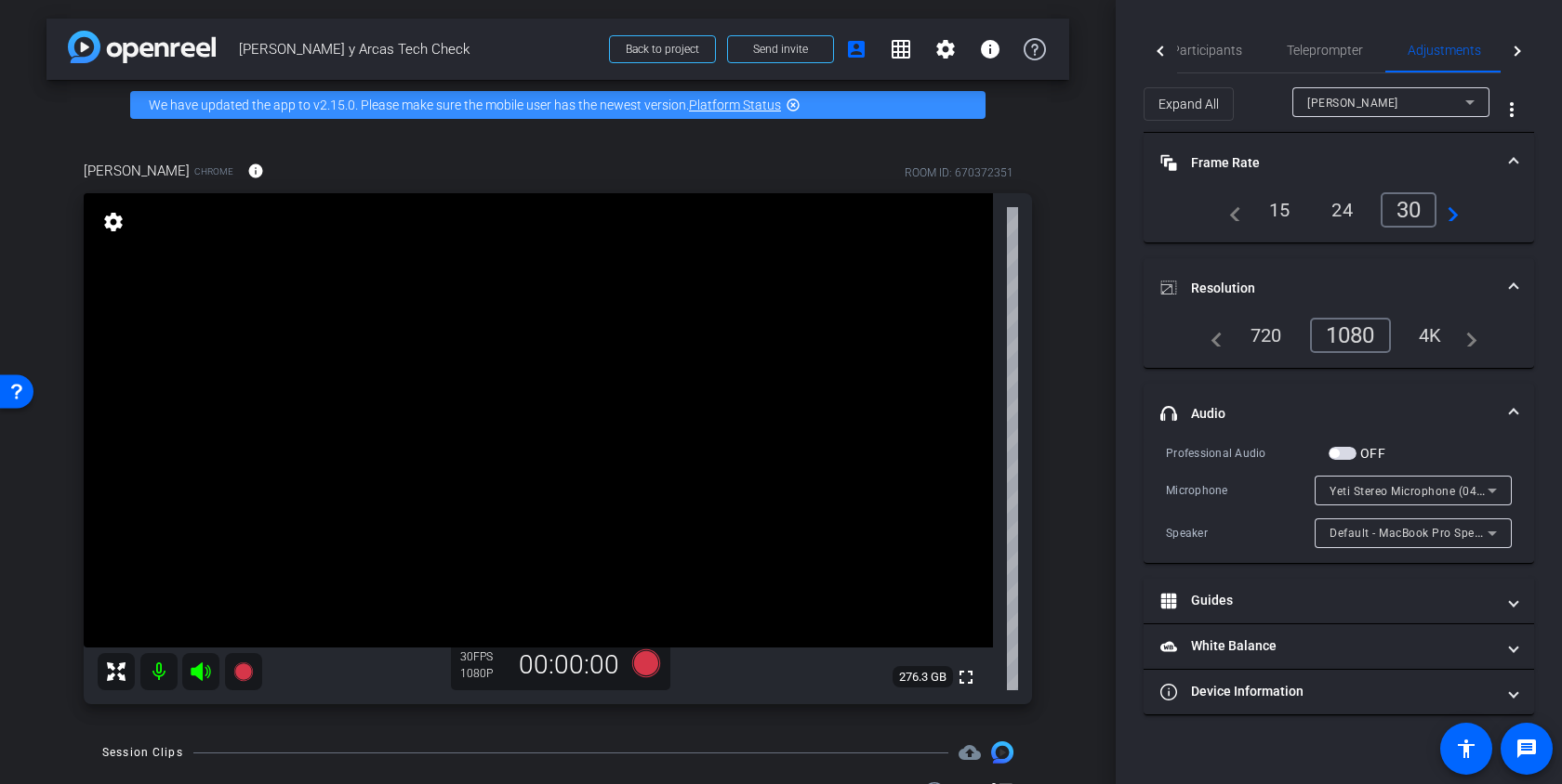
click at [1511, 411] on span at bounding box center [1513, 414] width 7 height 20
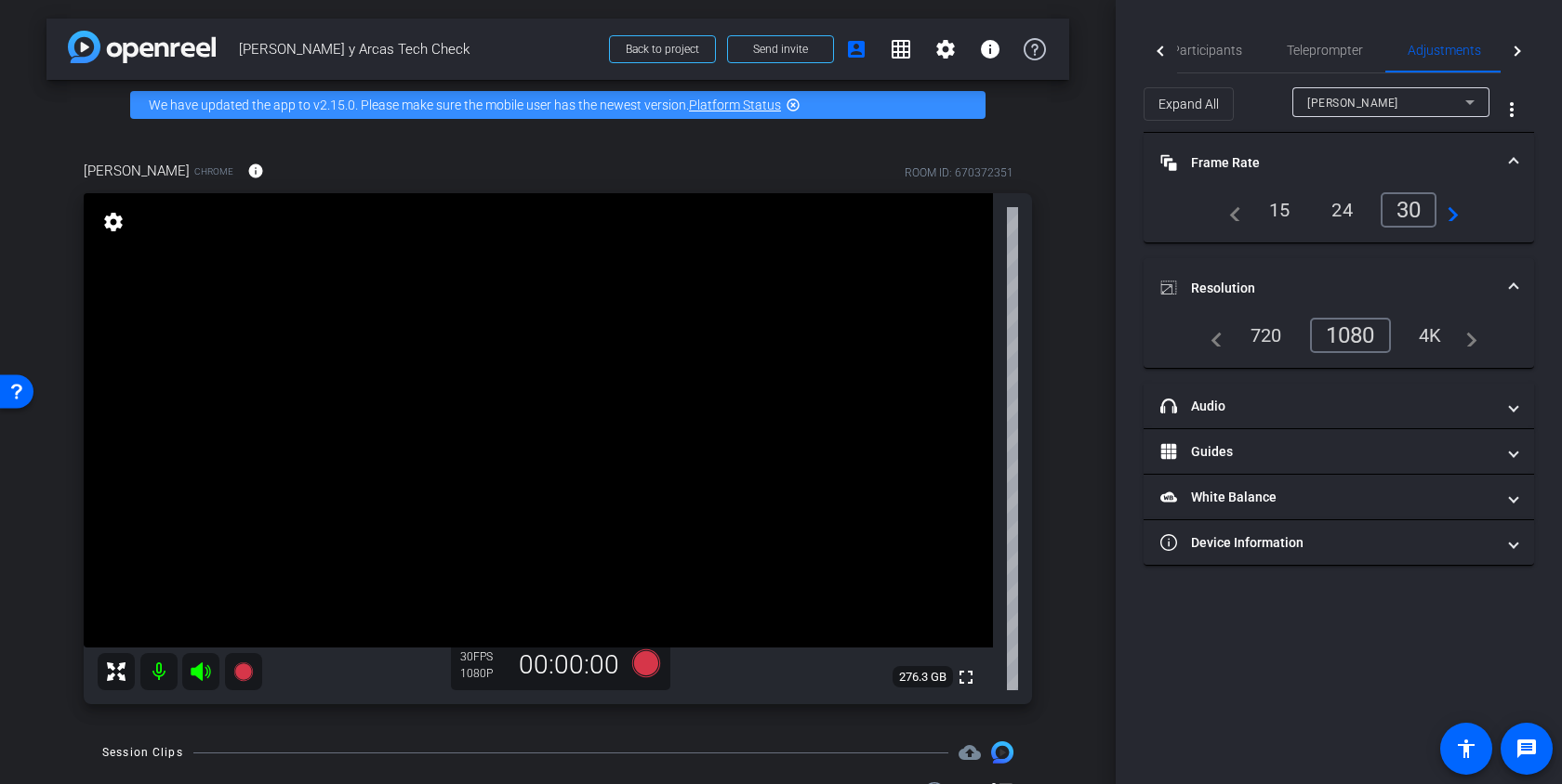
click at [1509, 290] on span "Resolution" at bounding box center [1335, 289] width 350 height 20
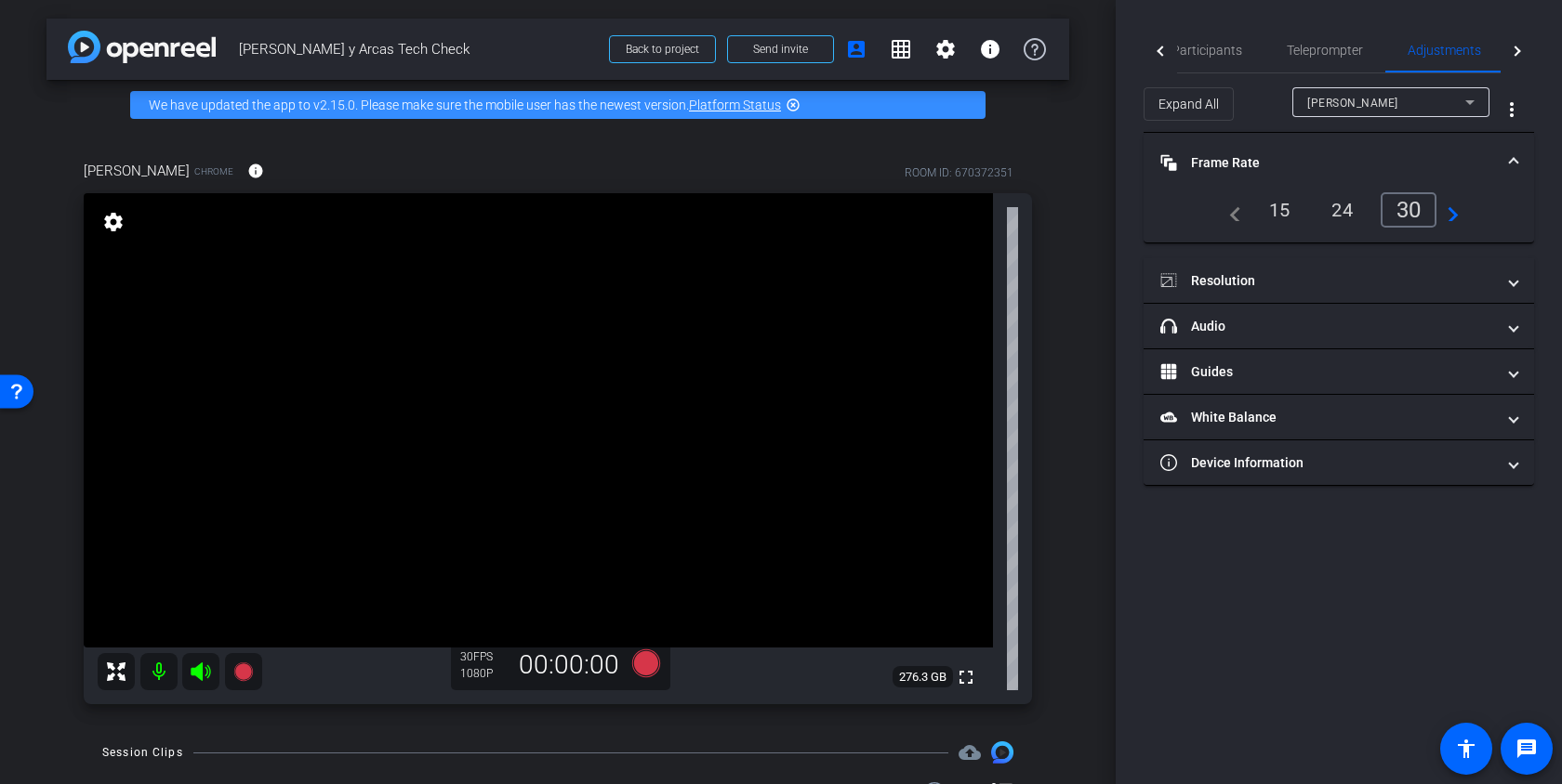
click at [1519, 151] on mat-expansion-panel-header "Frame Rate Frame Rate" at bounding box center [1339, 163] width 391 height 60
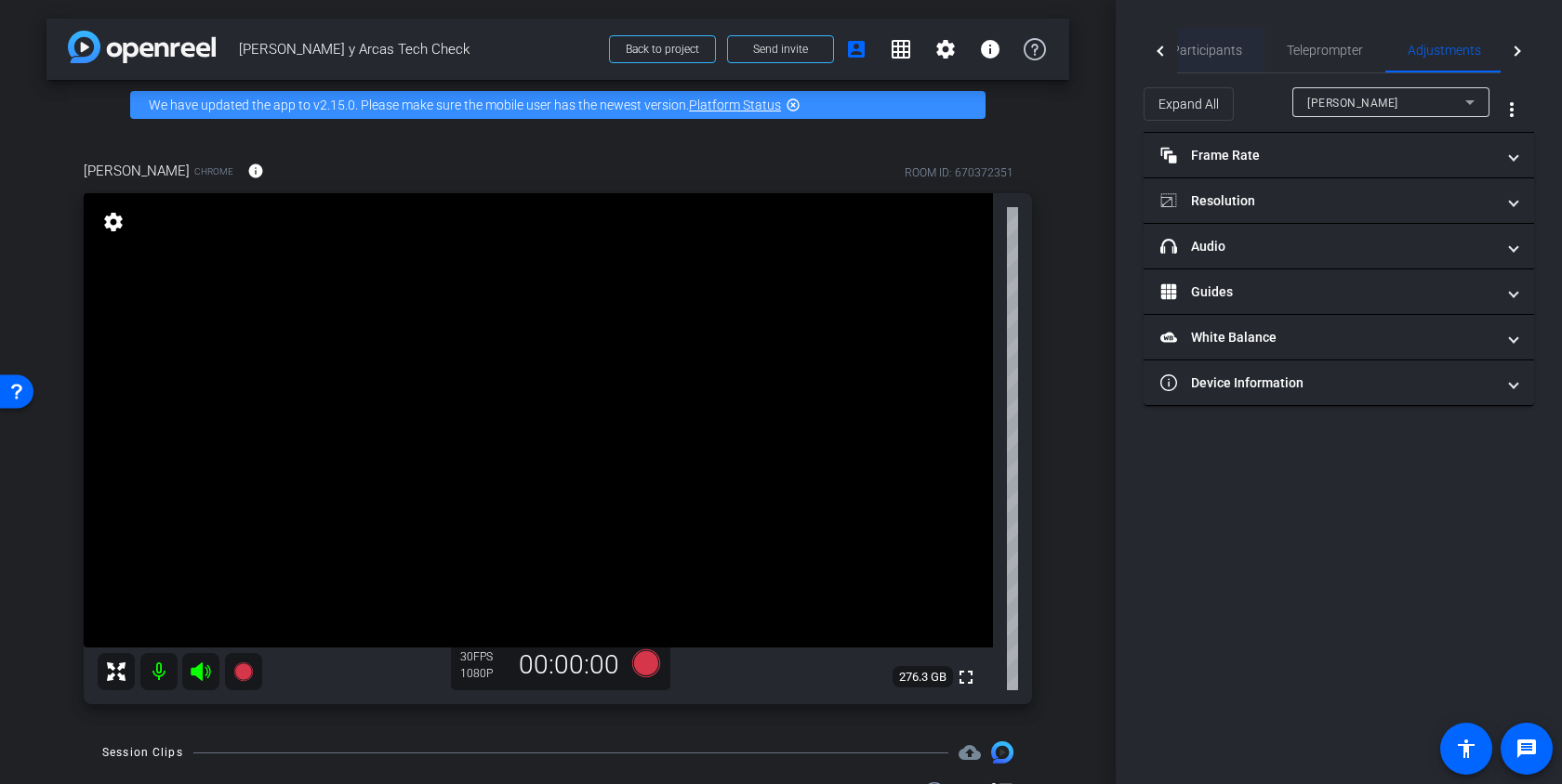
click at [1202, 44] on span "Participants" at bounding box center [1207, 50] width 71 height 13
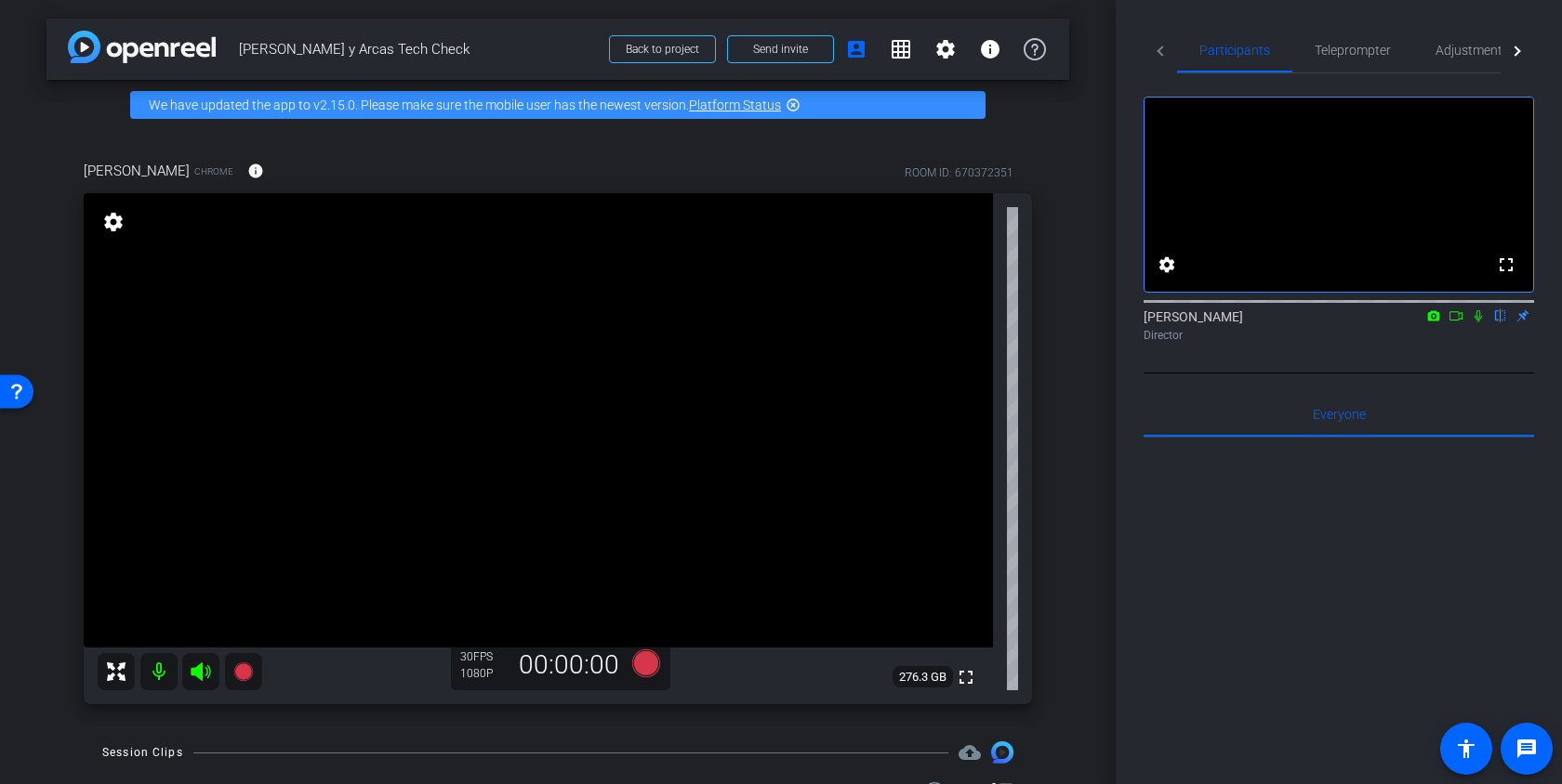
scroll to position [87, 0]
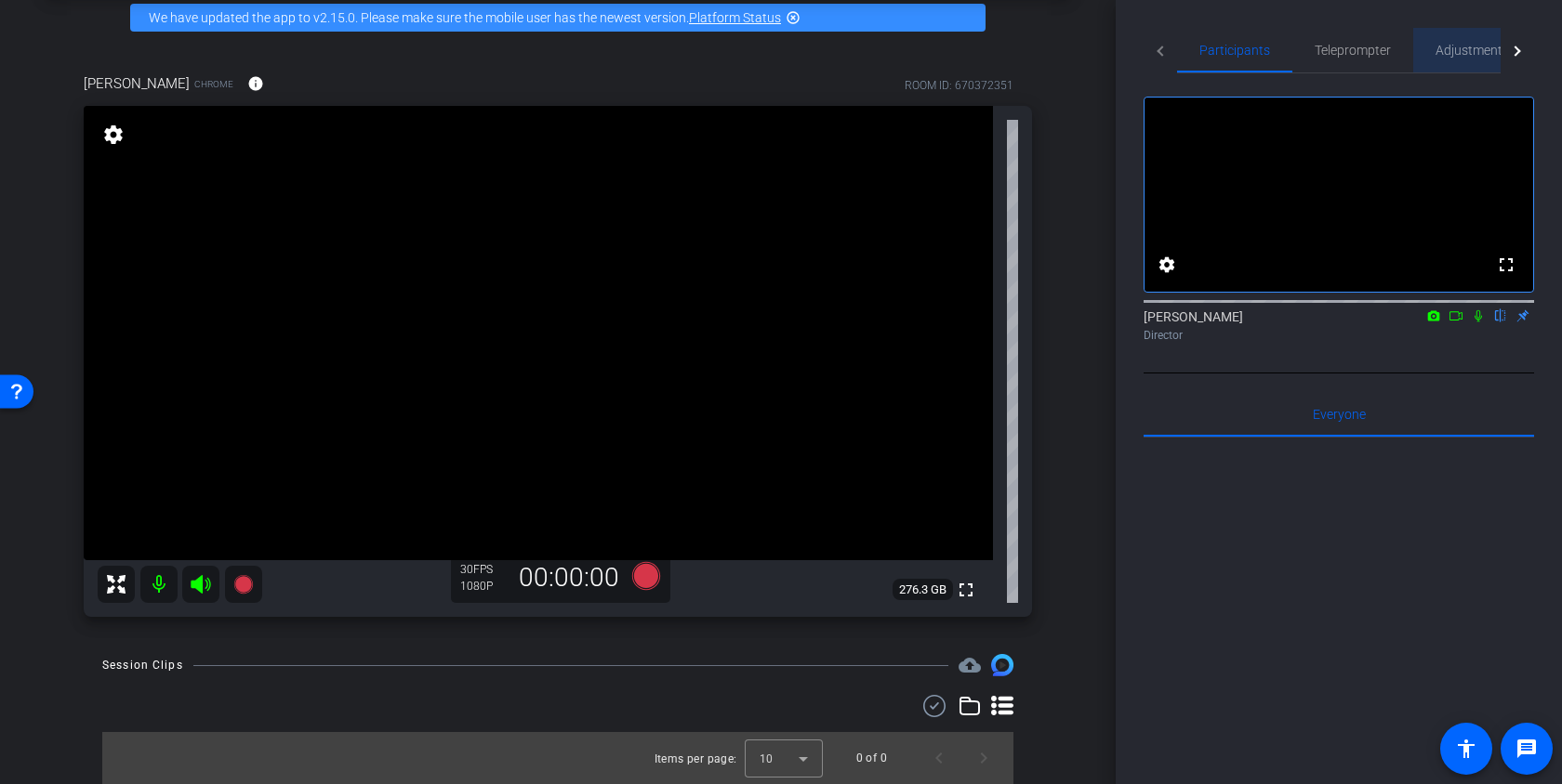
click at [1452, 56] on span "Adjustments" at bounding box center [1473, 50] width 74 height 13
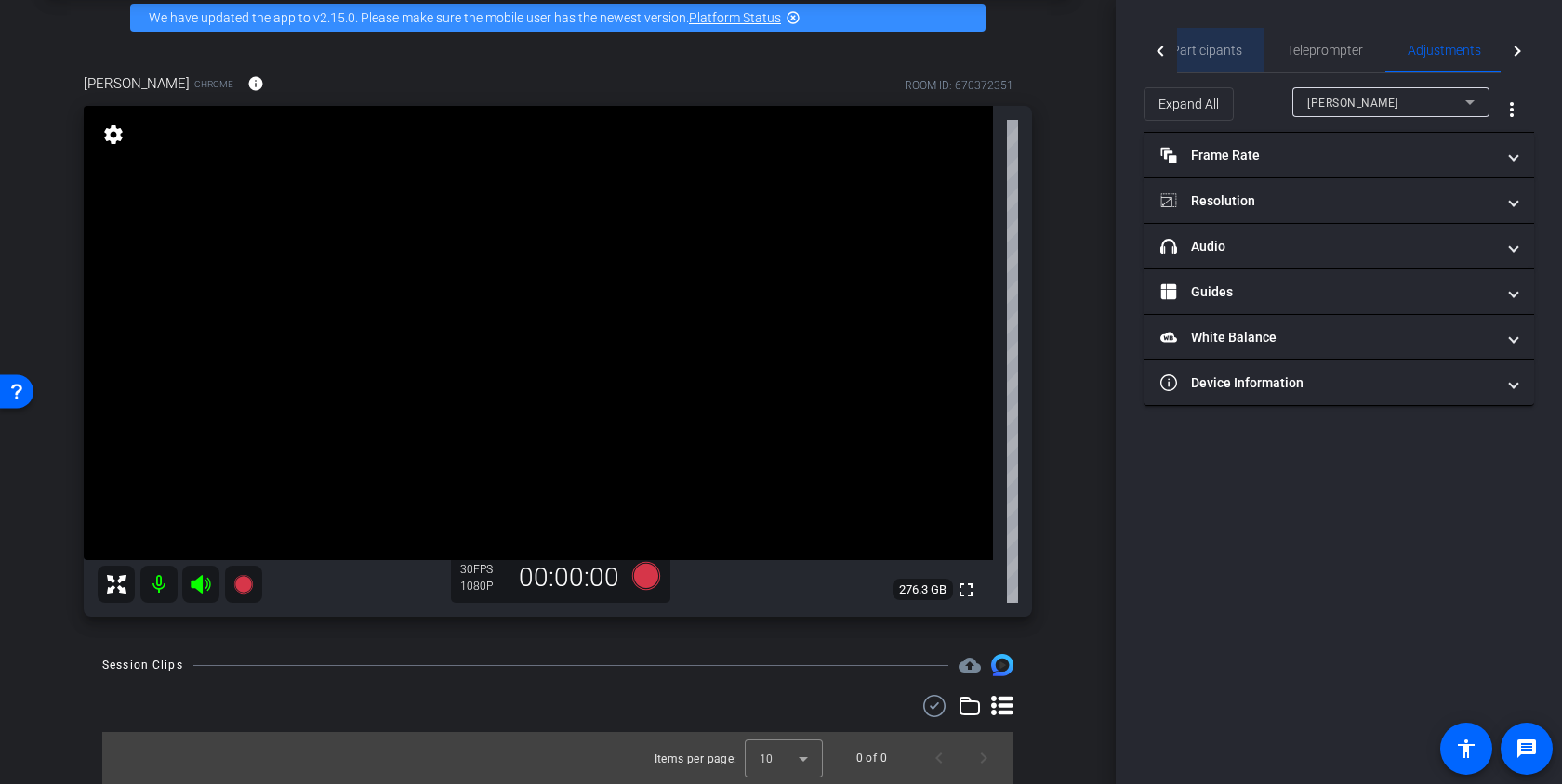
click at [1239, 51] on span "Participants" at bounding box center [1207, 50] width 71 height 13
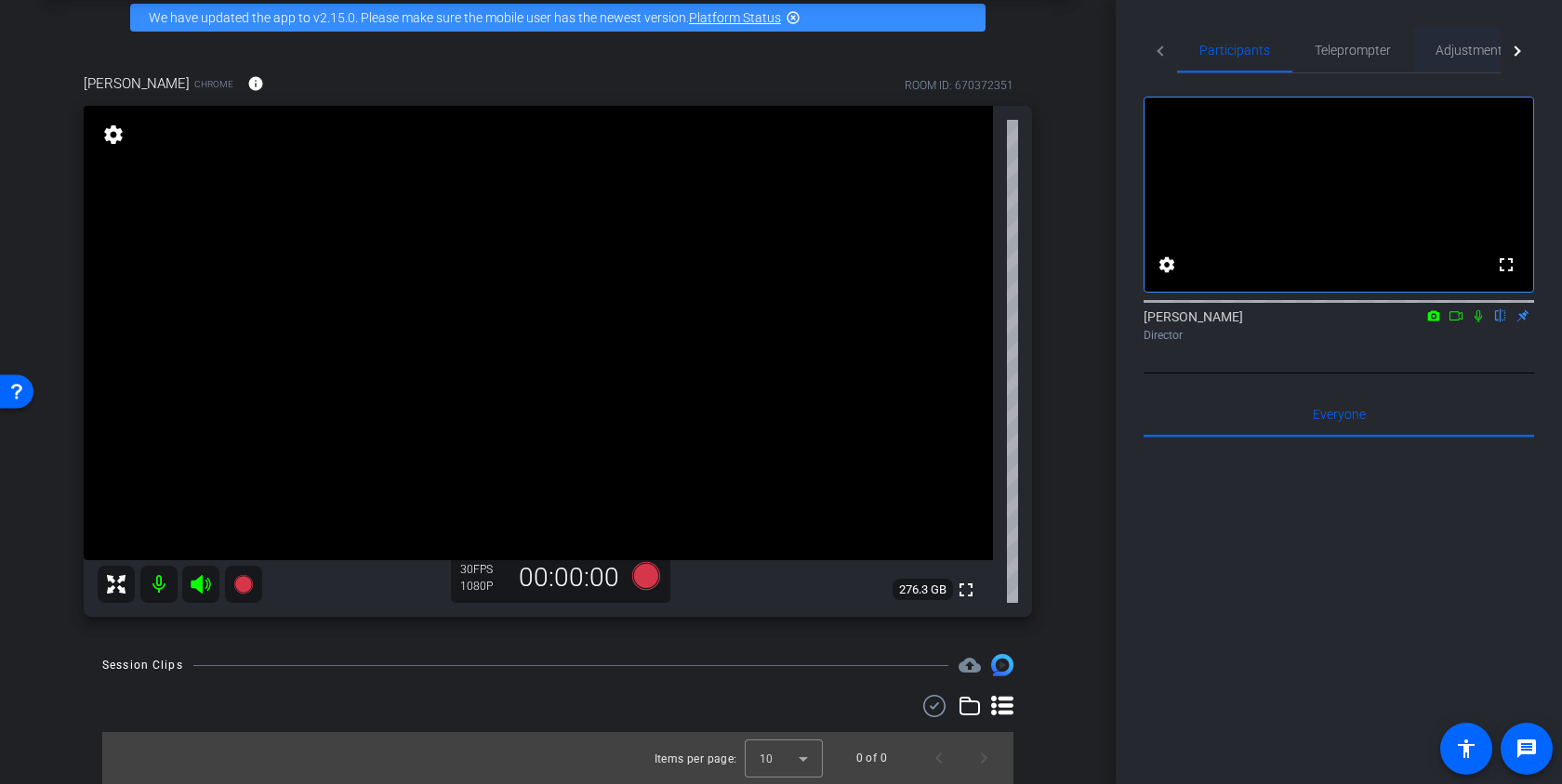
click at [1480, 36] on span "Adjustments" at bounding box center [1473, 50] width 74 height 45
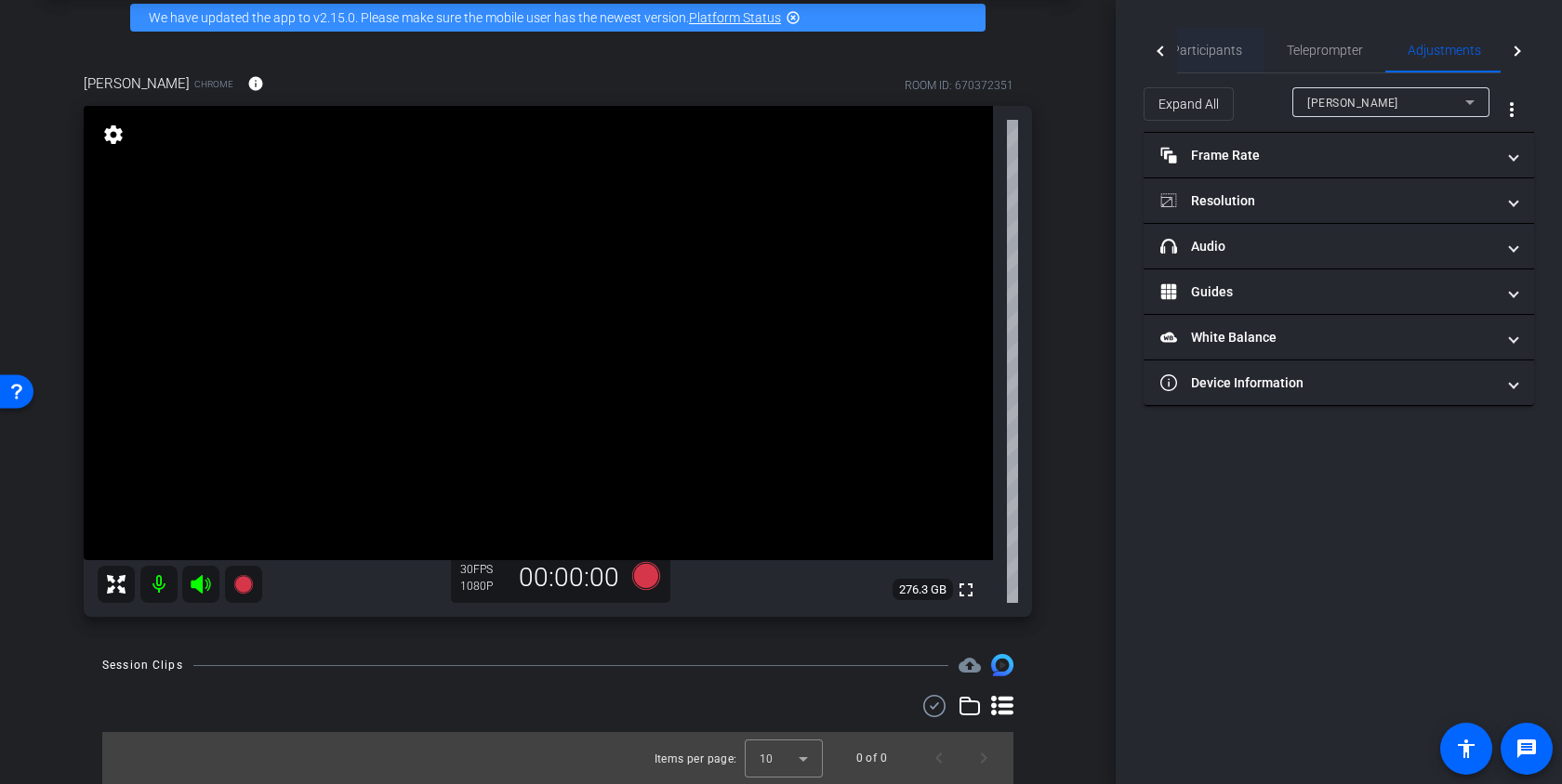
click at [1249, 46] on div "Participants" at bounding box center [1207, 50] width 115 height 45
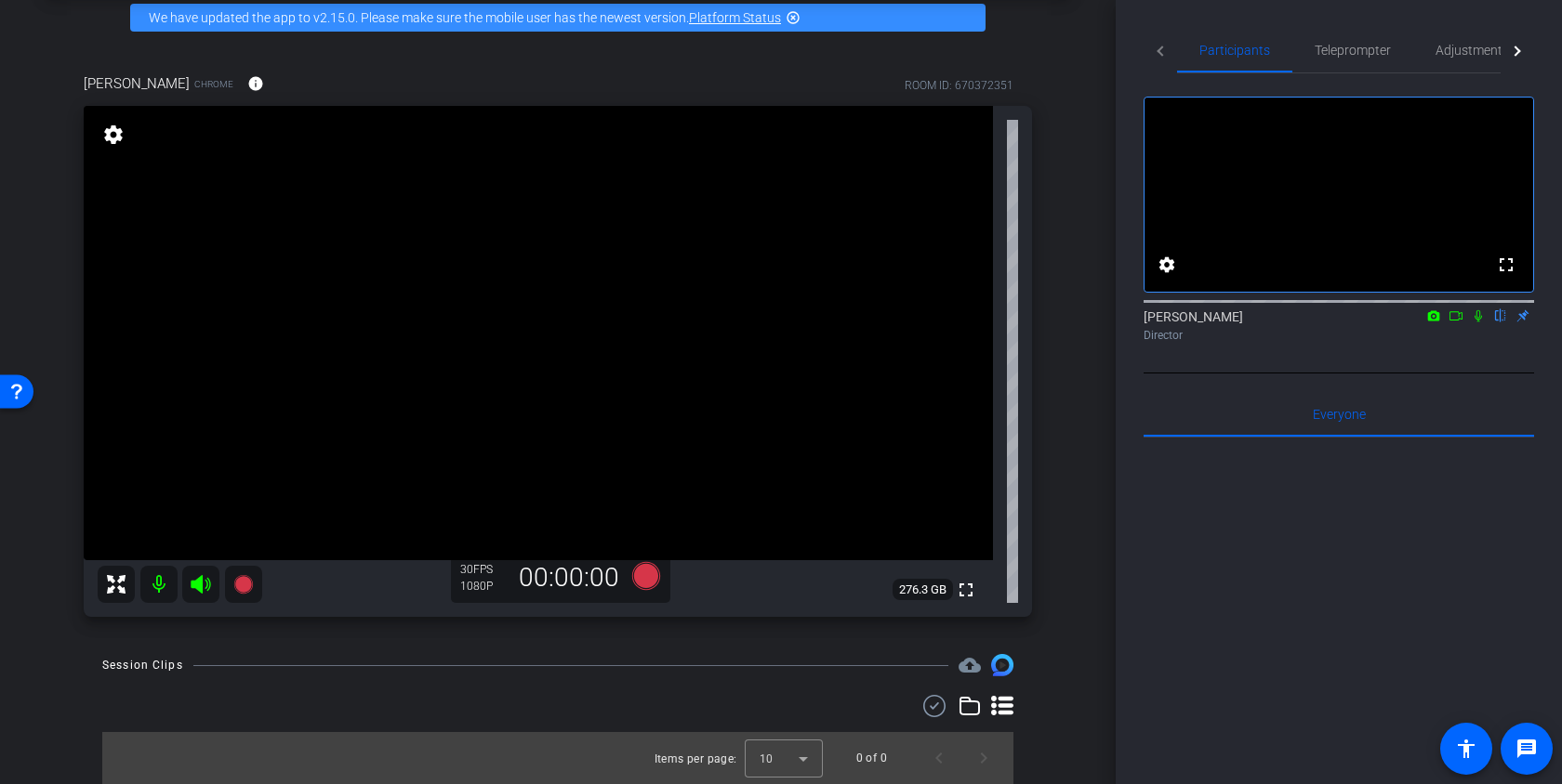
click at [1099, 218] on div "arrow_back [PERSON_NAME] y Arcas Tech Check Back to project Send invite account…" at bounding box center [558, 304] width 1116 height 784
